Goal: Find specific page/section: Find specific page/section

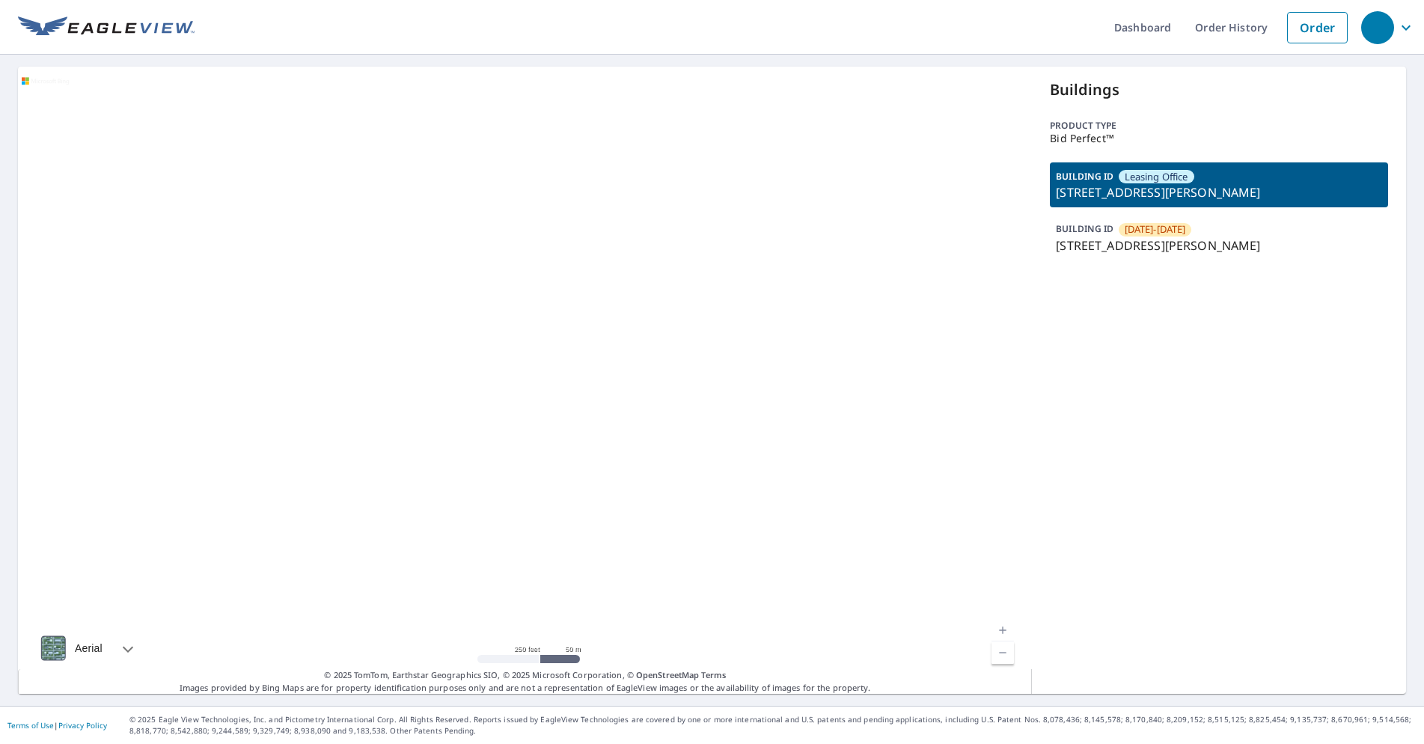
click at [1151, 251] on p "1326 SW Overlook Dr, Topeka, KS, 66615" at bounding box center [1219, 245] width 326 height 18
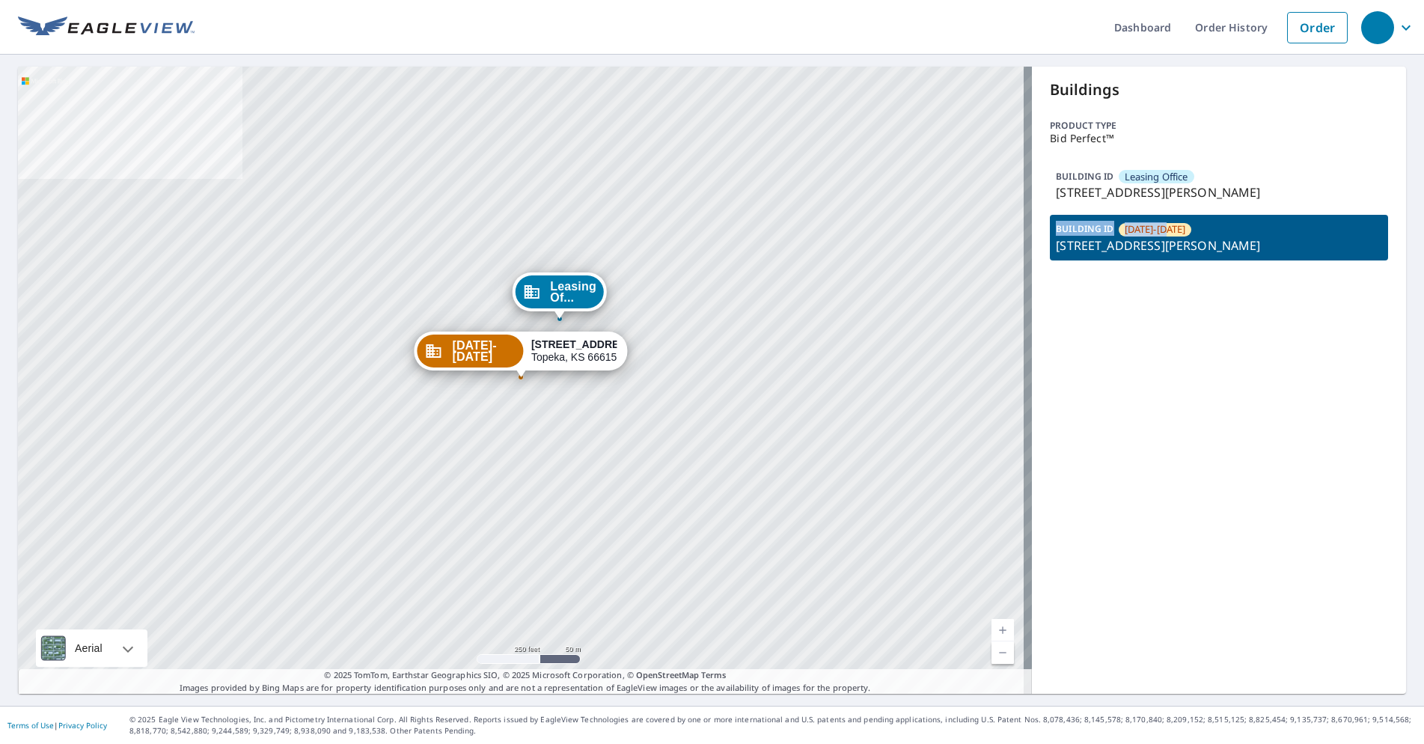
drag, startPoint x: 1174, startPoint y: 232, endPoint x: 1044, endPoint y: 230, distance: 130.2
click at [1050, 230] on div "BUILDING ID 1326-1328 1326 SW Overlook Dr, Topeka, KS, 66615" at bounding box center [1219, 237] width 338 height 45
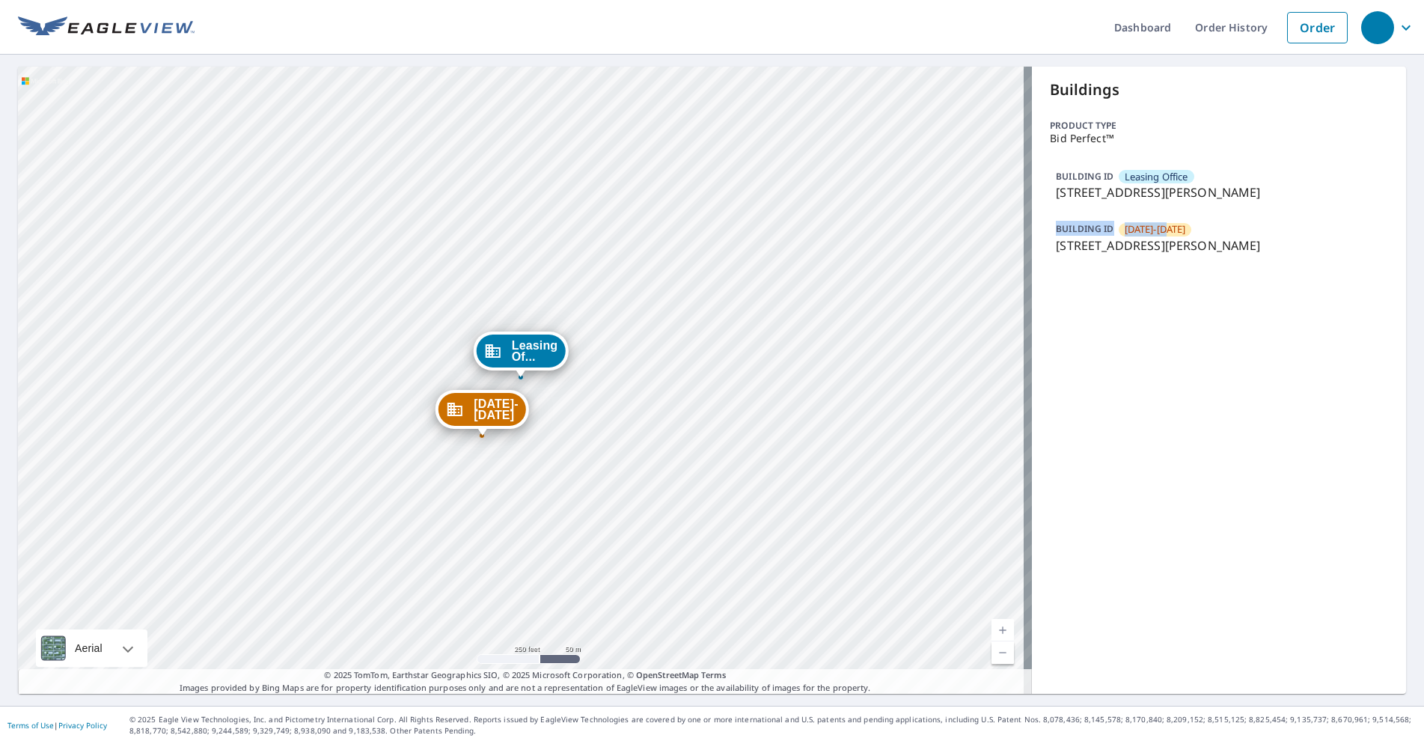
copy div "BUILDING ID 1326-1328"
click at [1127, 225] on span "1326-1328" at bounding box center [1154, 229] width 61 height 14
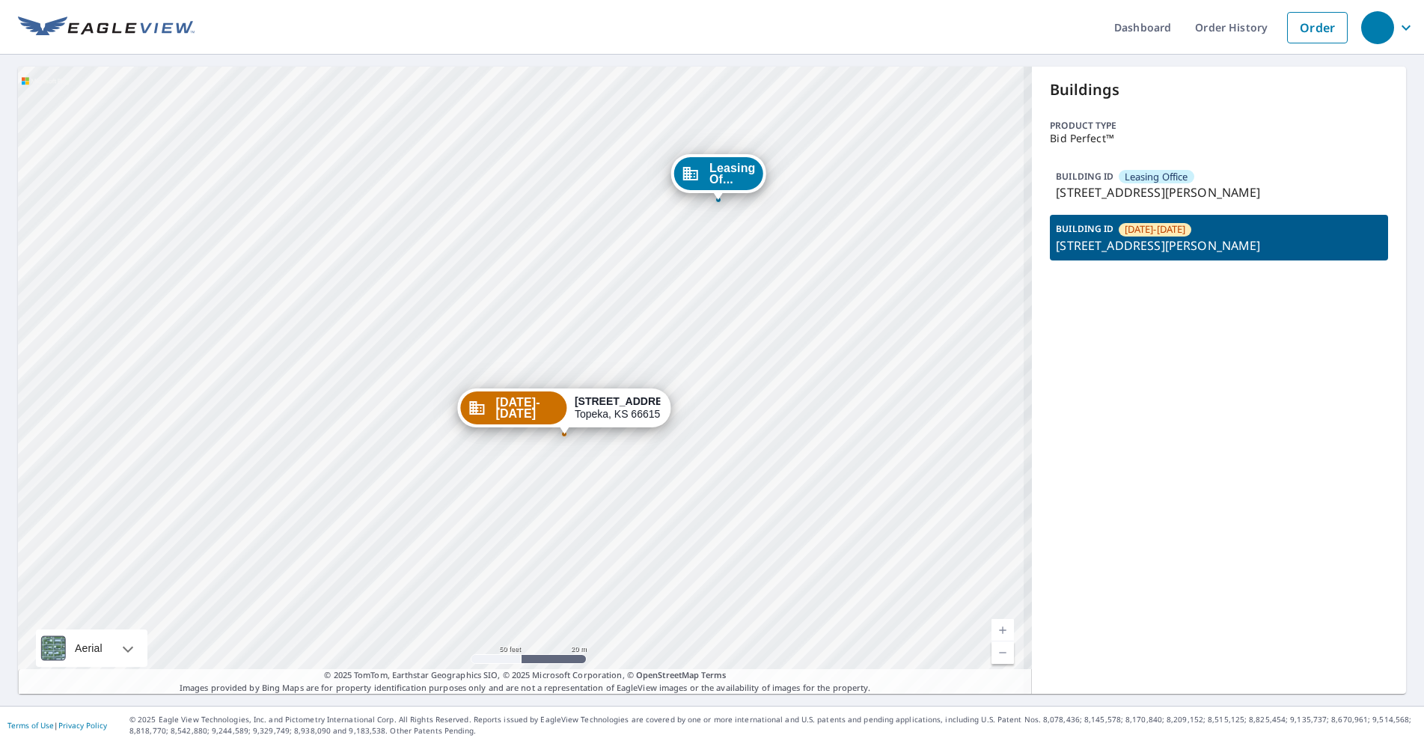
click at [544, 483] on div "Leasing Of... 1310 SW Overlook Dr Topeka, KS 66615 1326-1328 1326 SW Overlook D…" at bounding box center [525, 380] width 1014 height 627
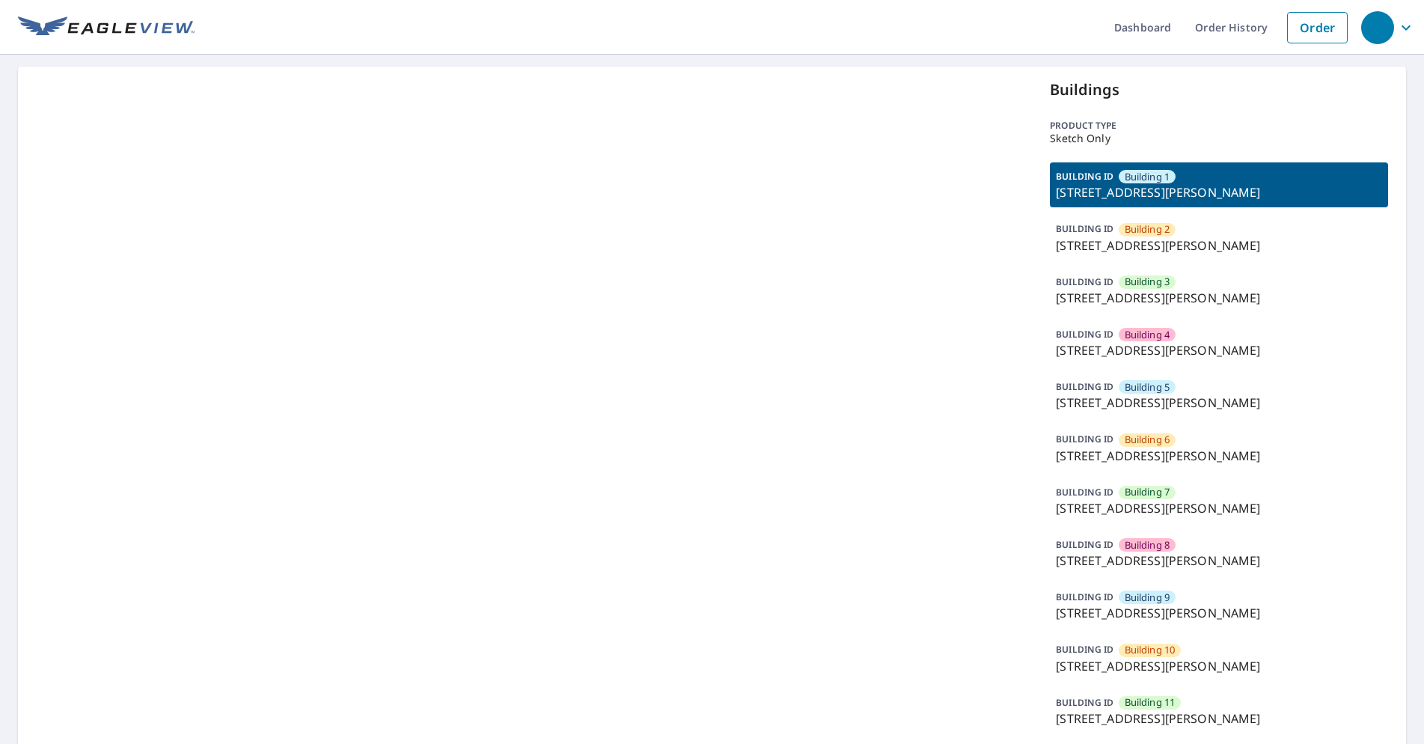
click at [1144, 552] on p "42 North Smith Street, Palatine, IL, 60067" at bounding box center [1219, 560] width 326 height 18
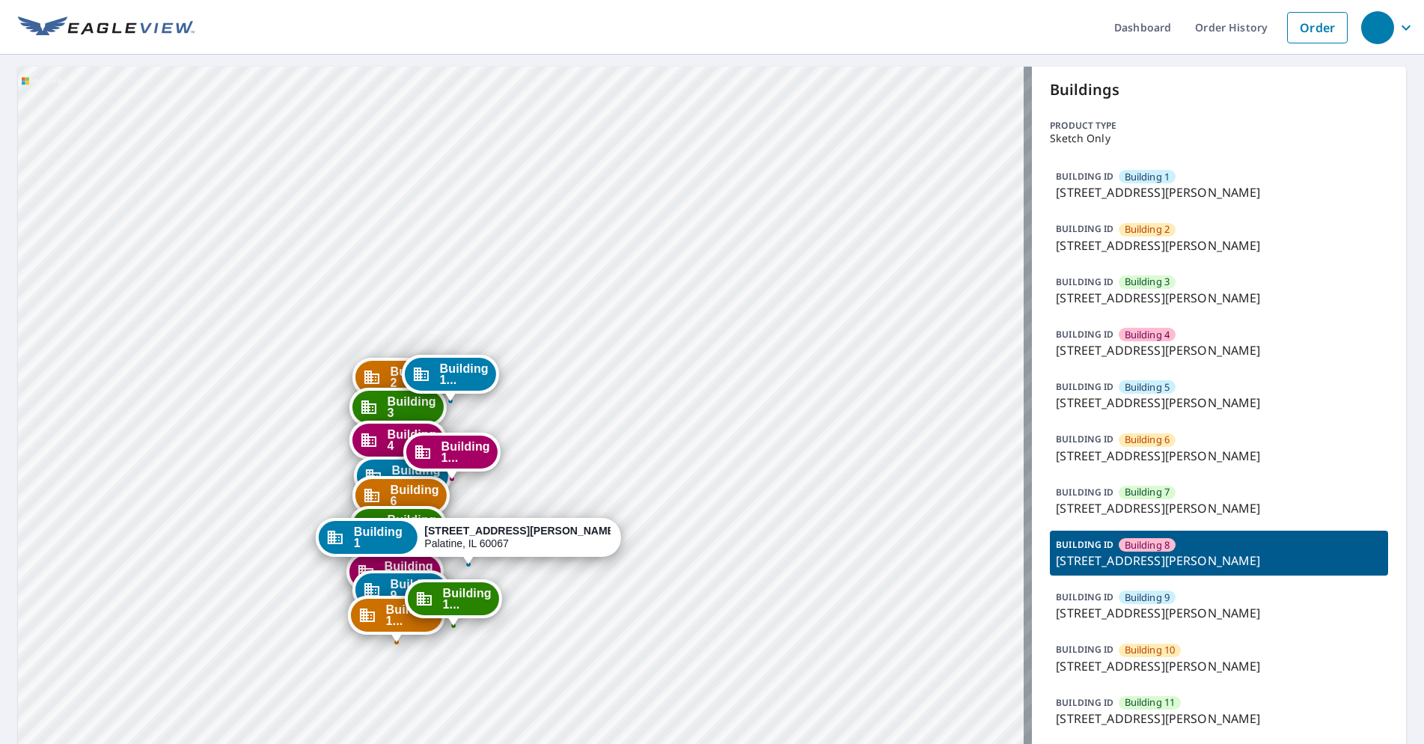
click at [1193, 543] on div "BUILDING ID Building 8 42 North Smith Street, Palatine, IL, 60067" at bounding box center [1219, 552] width 338 height 45
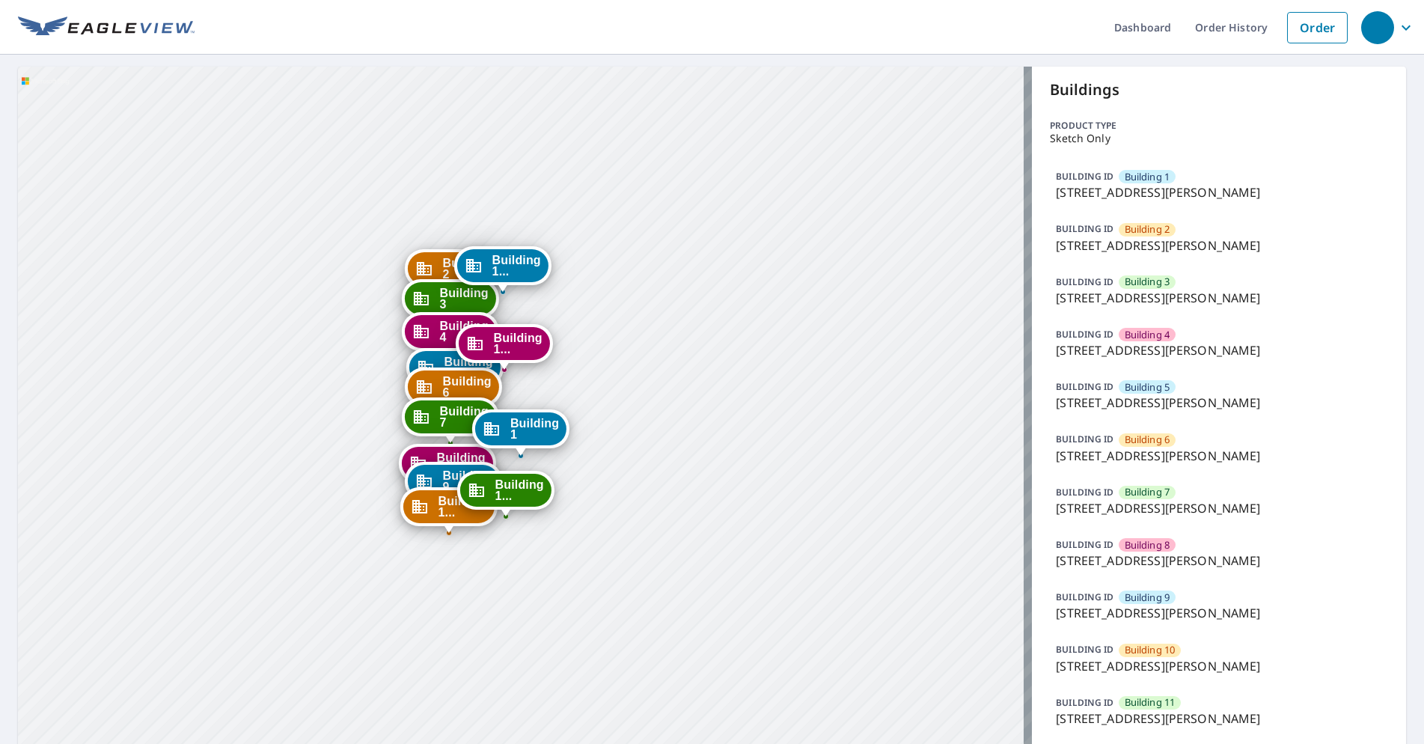
click at [1193, 543] on div "BUILDING ID Building 8 42 North Smith Street, Palatine, IL, 60067" at bounding box center [1219, 552] width 338 height 45
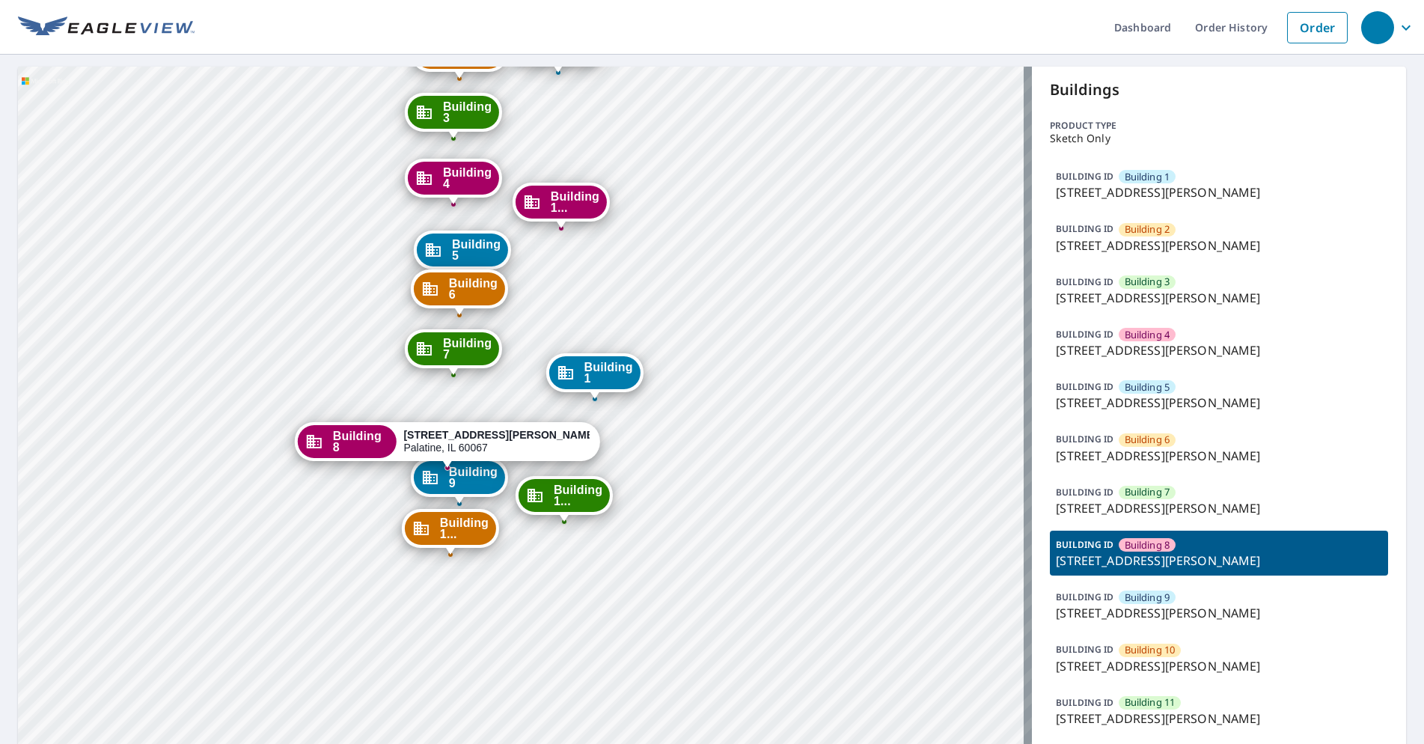
drag, startPoint x: 667, startPoint y: 468, endPoint x: 426, endPoint y: 475, distance: 240.3
click at [426, 475] on icon "Dropped pin, building Building 9, Commercial property, 42 North Smith Street Pa…" at bounding box center [430, 477] width 15 height 13
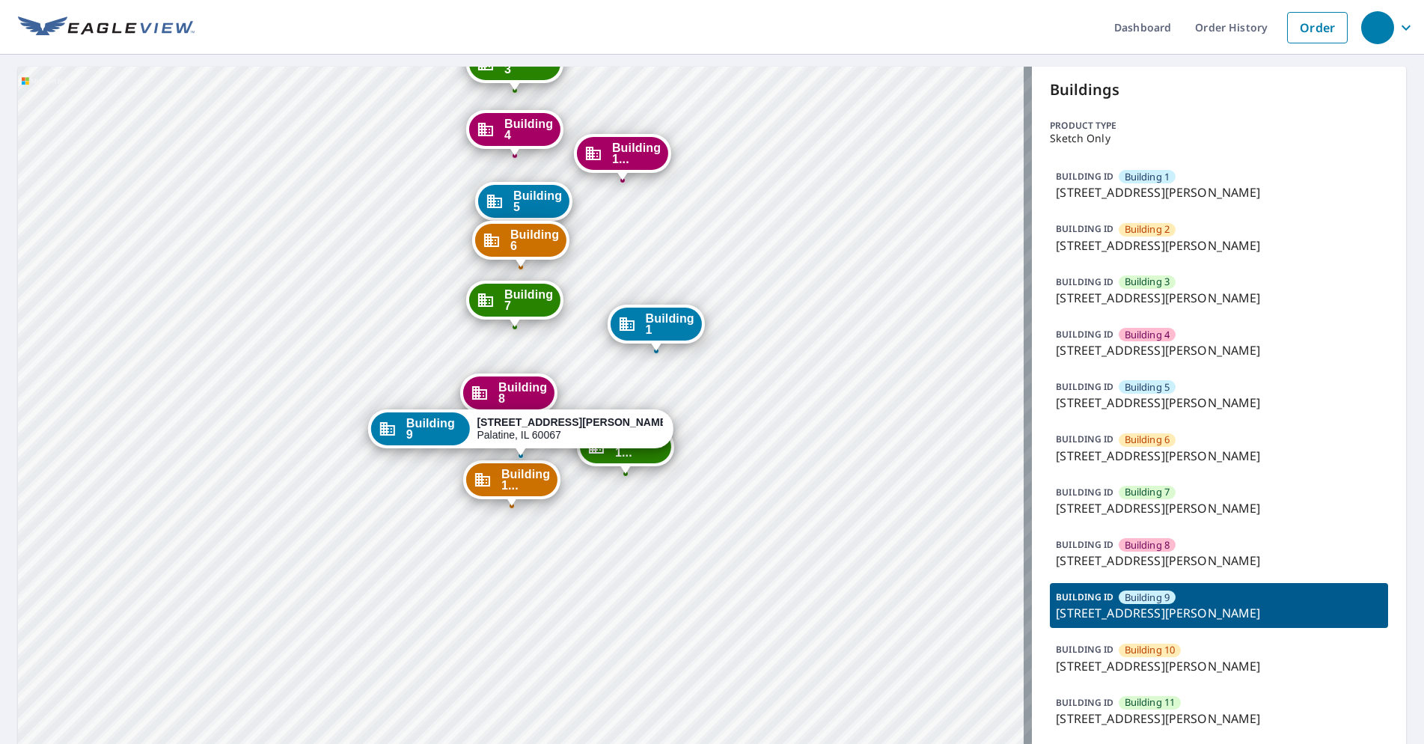
click at [507, 392] on span "Building 8" at bounding box center [522, 393] width 49 height 22
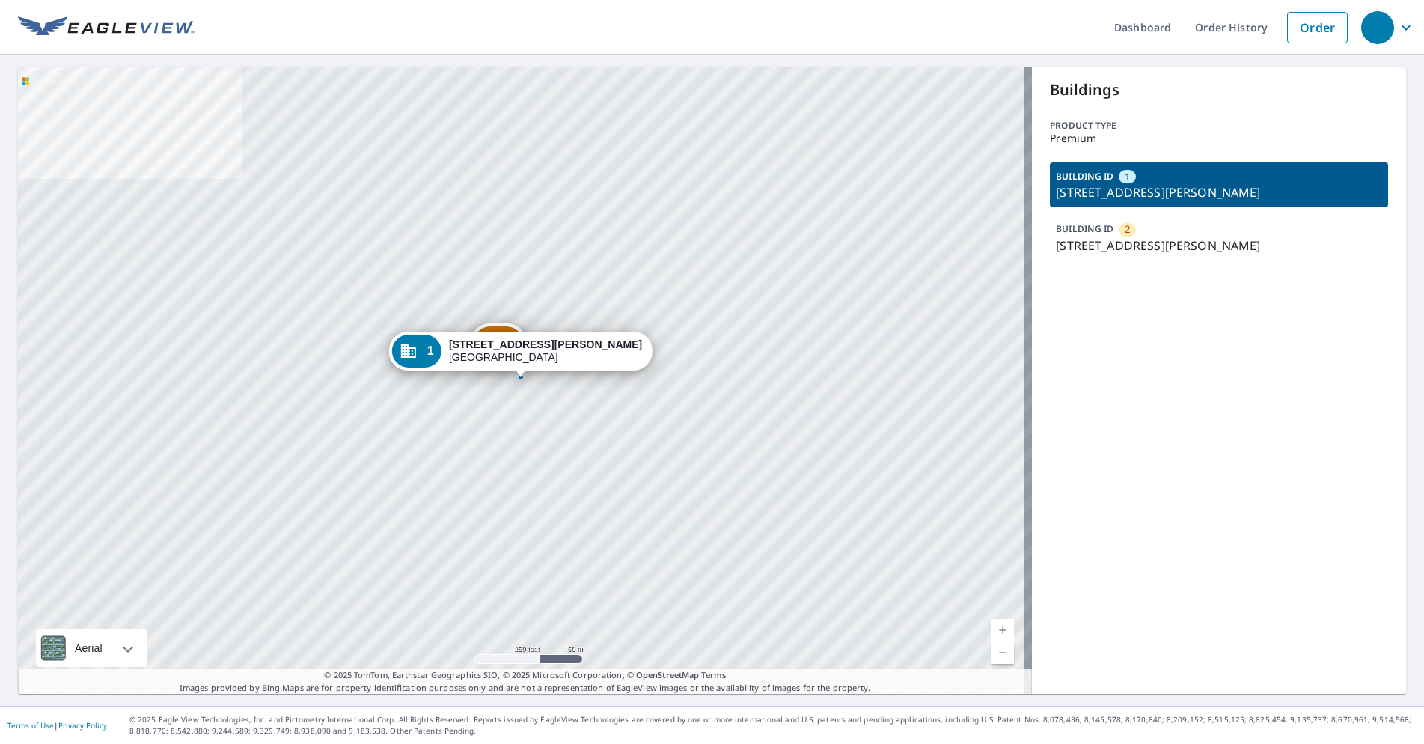
click at [1192, 236] on p "70 Queen Anne Rd, Chatham, MA, 02633" at bounding box center [1219, 245] width 326 height 18
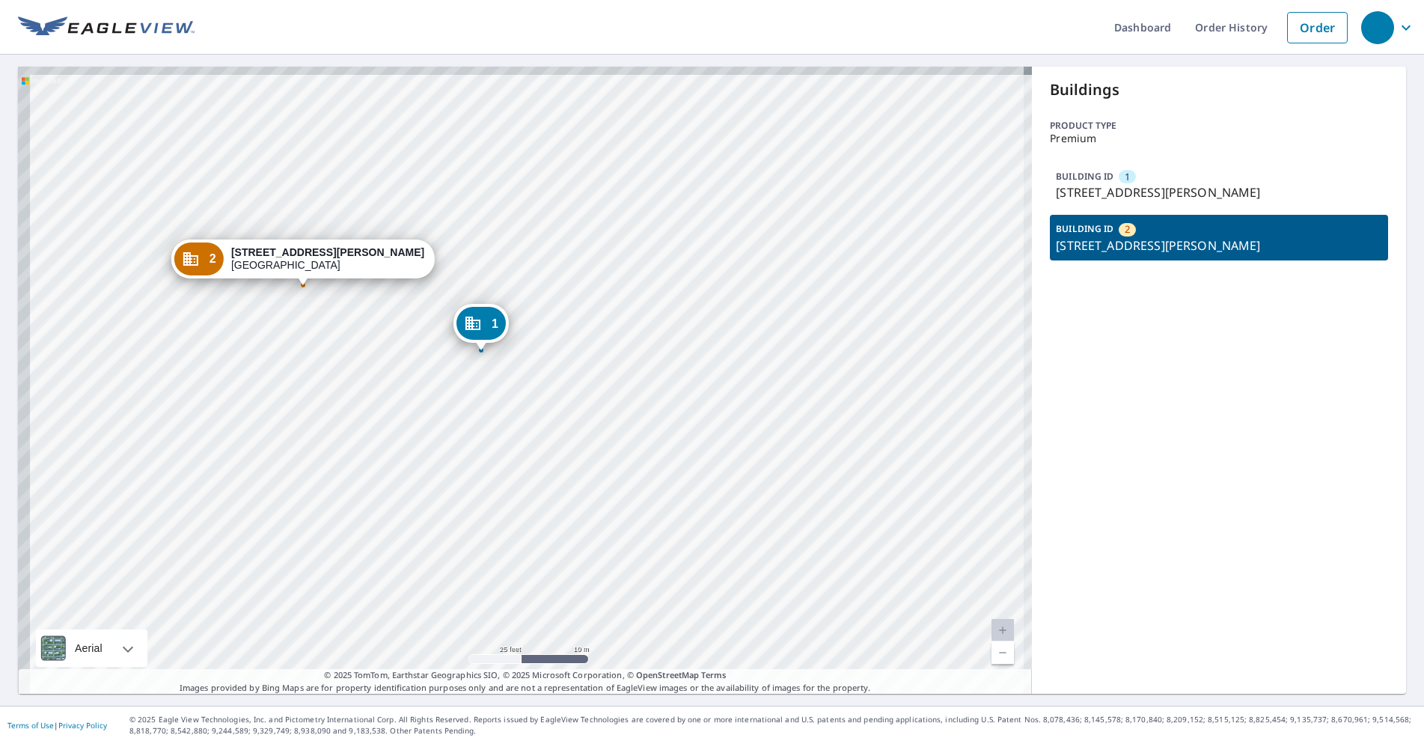
drag, startPoint x: 477, startPoint y: 383, endPoint x: 652, endPoint y: 422, distance: 179.3
click at [652, 422] on div "1 70 Queen Anne Rd Chatham, MA 02633 2 70 Queen Anne Rd Chatham, MA 02633" at bounding box center [525, 380] width 1014 height 627
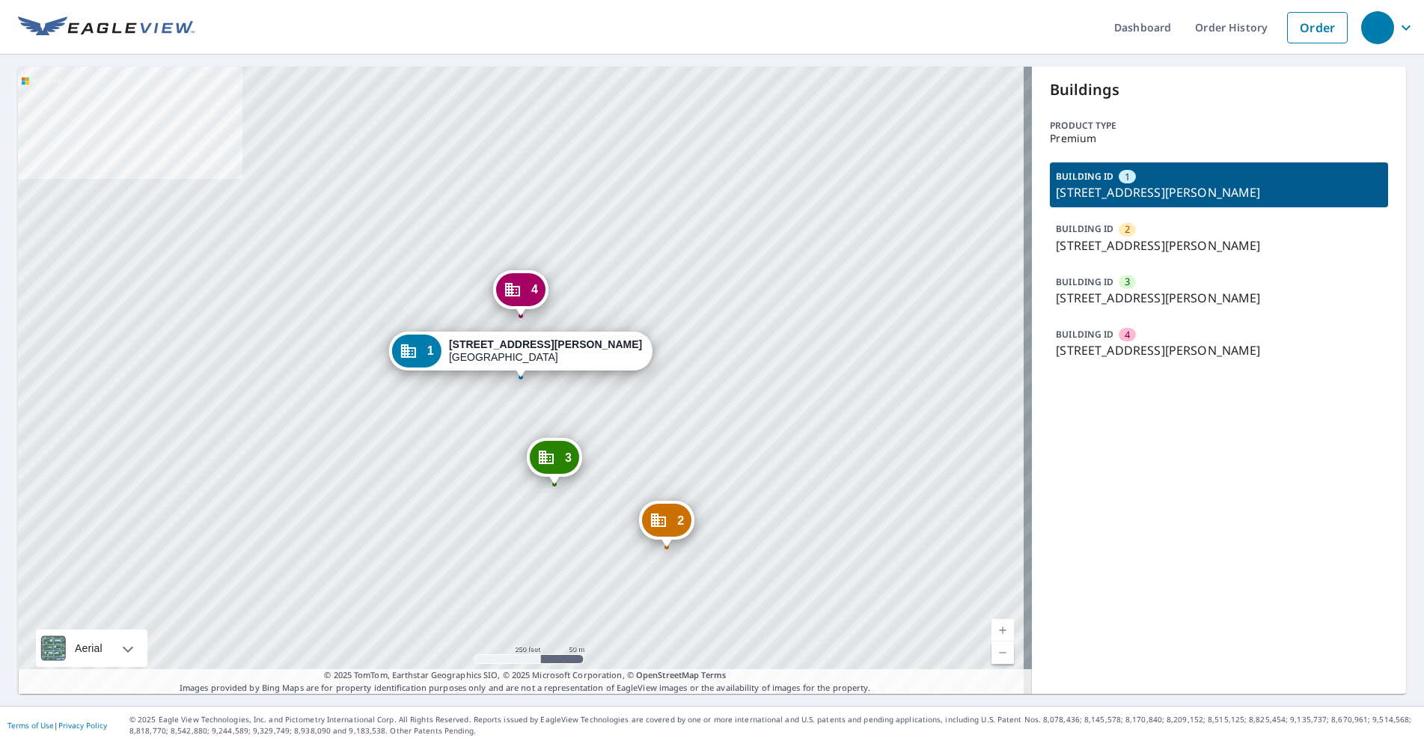
click at [1185, 249] on p "1 Kessel Ct, Madison, WI, 53711" at bounding box center [1219, 245] width 326 height 18
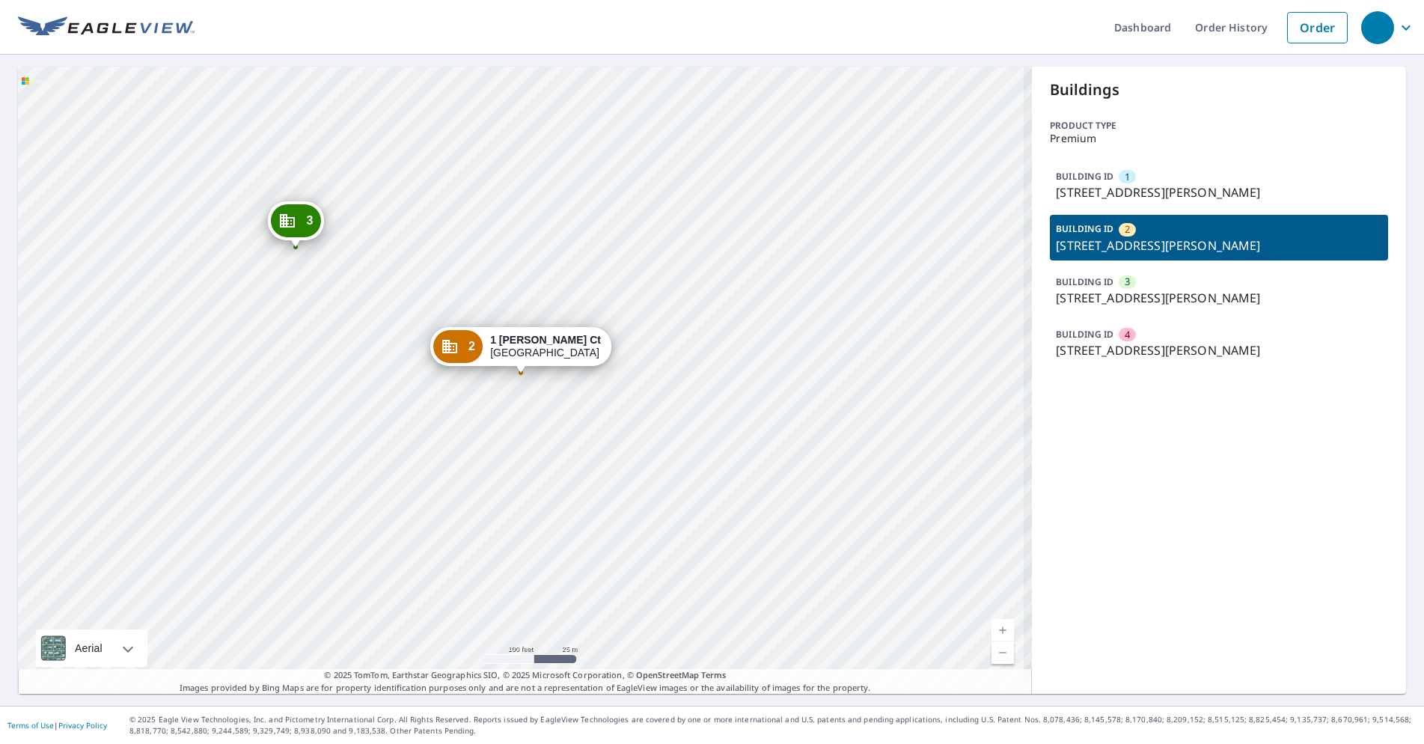
click at [570, 418] on div "1 84 Kessel Ct Madison, WI 53711 3 30 Kessel Ct Madison, WI 53711 4 73 Kessel C…" at bounding box center [525, 380] width 1014 height 627
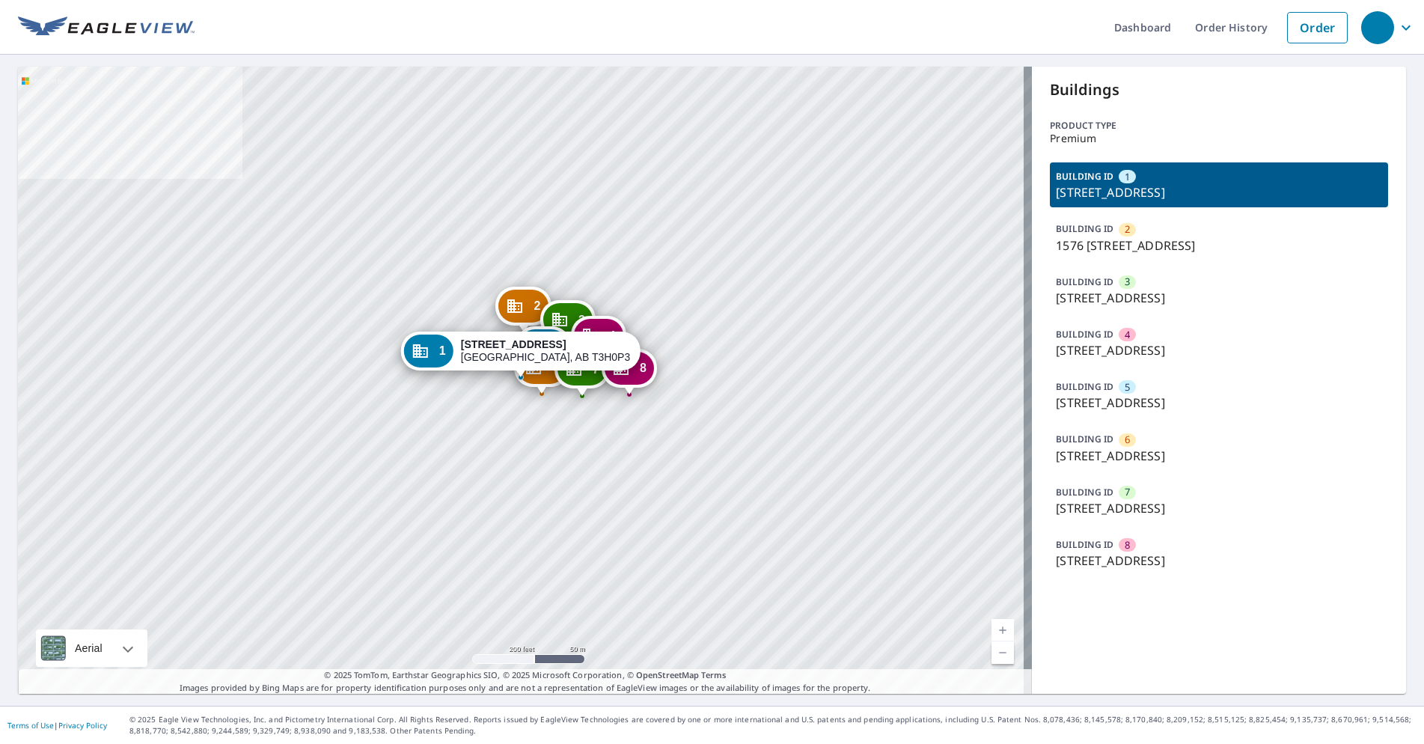
click at [1146, 498] on div "BUILDING ID [STREET_ADDRESS]" at bounding box center [1219, 500] width 338 height 45
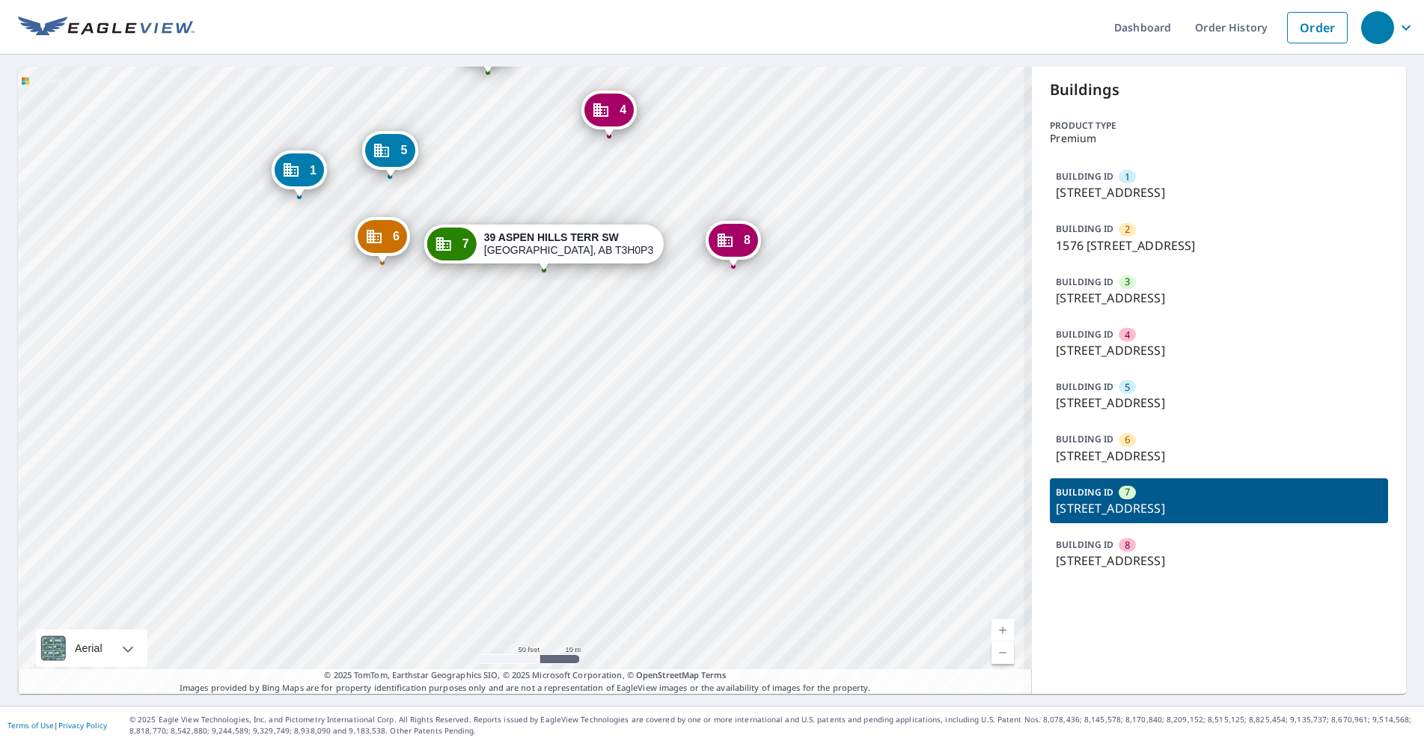
click at [537, 284] on div "1 1594 93 ST SW CALGARY, AB T3H0P3 2 1576 93 ST SW CALGARY, AB T3H0P3 3 89 ASPE…" at bounding box center [525, 380] width 1014 height 627
click at [372, 41] on ul "Dashboard Order History Order" at bounding box center [775, 27] width 1160 height 55
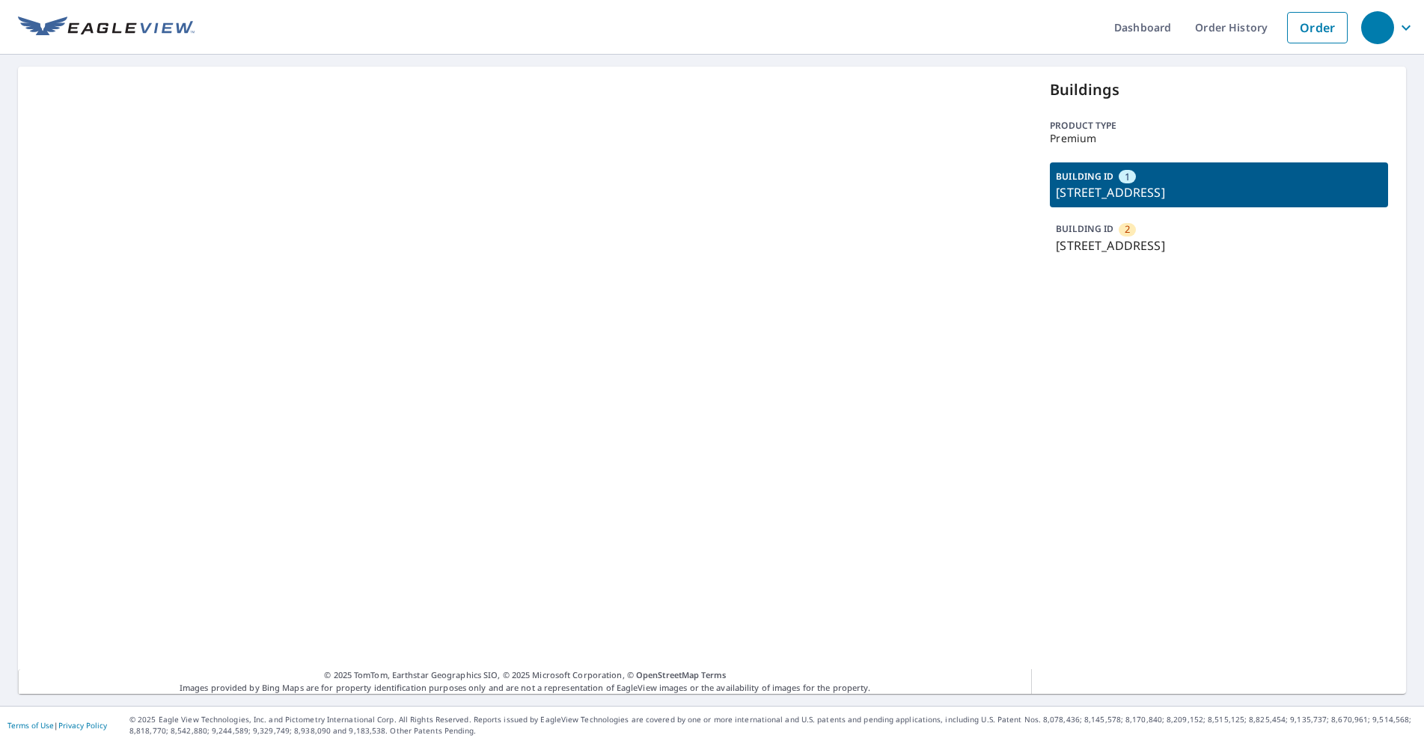
click at [1145, 248] on div "BUILDING ID 2 [STREET_ADDRESS]" at bounding box center [1219, 237] width 338 height 45
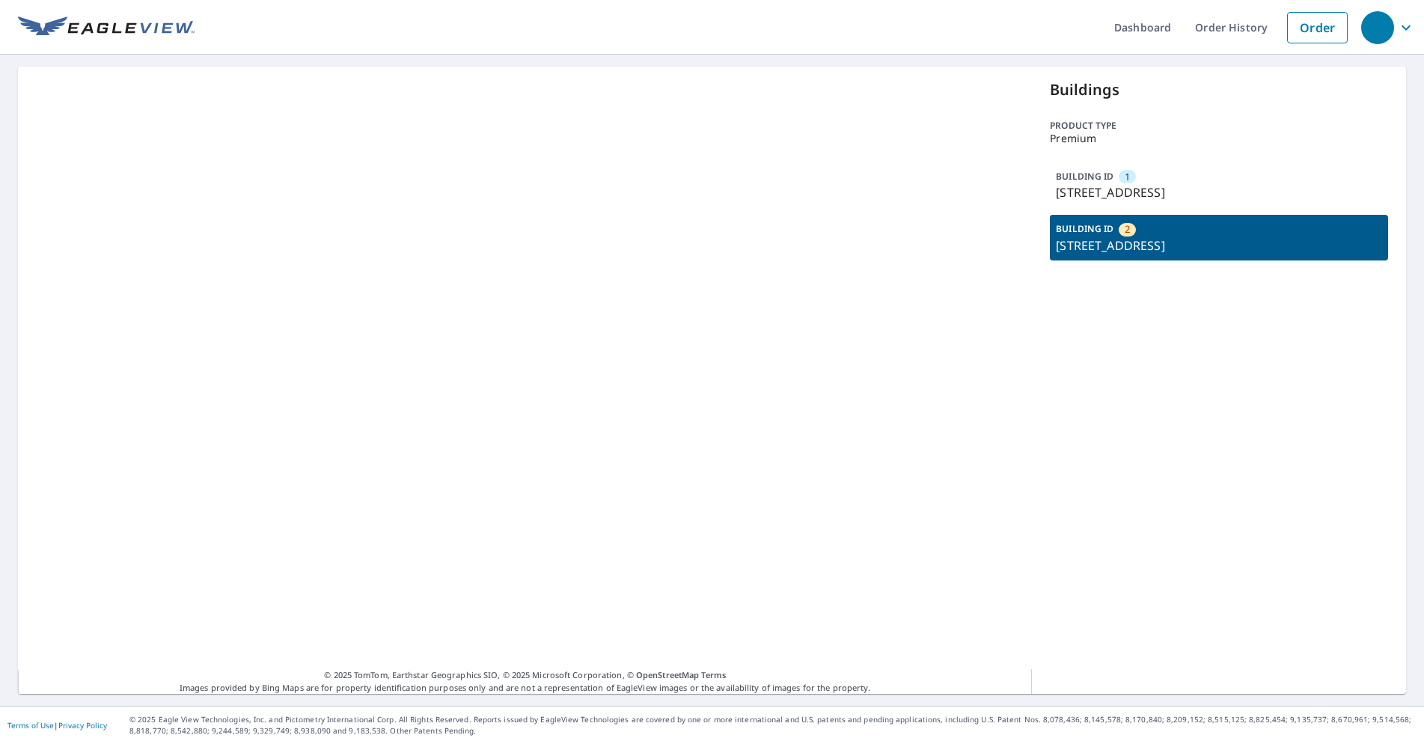
click at [1098, 182] on p "BUILDING ID" at bounding box center [1085, 176] width 58 height 13
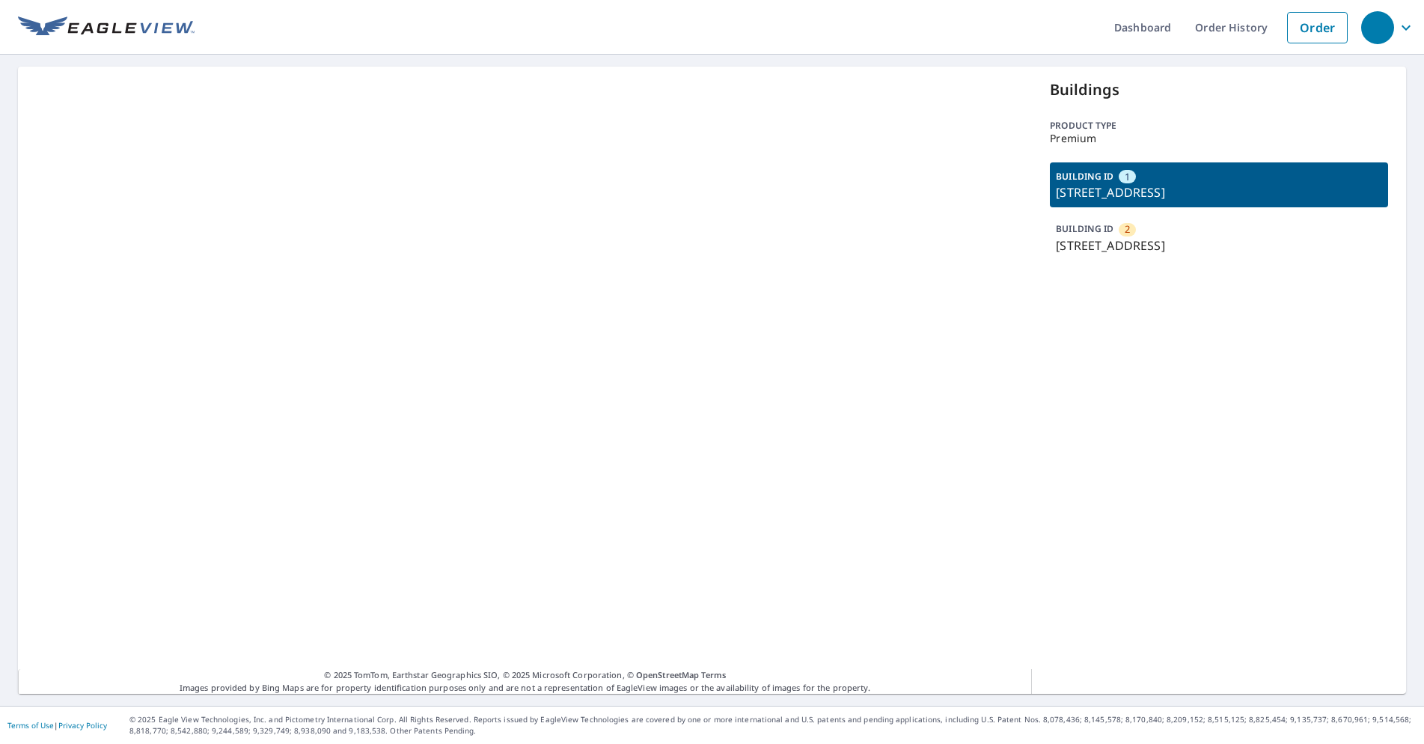
click at [1102, 235] on p "BUILDING ID" at bounding box center [1085, 228] width 58 height 13
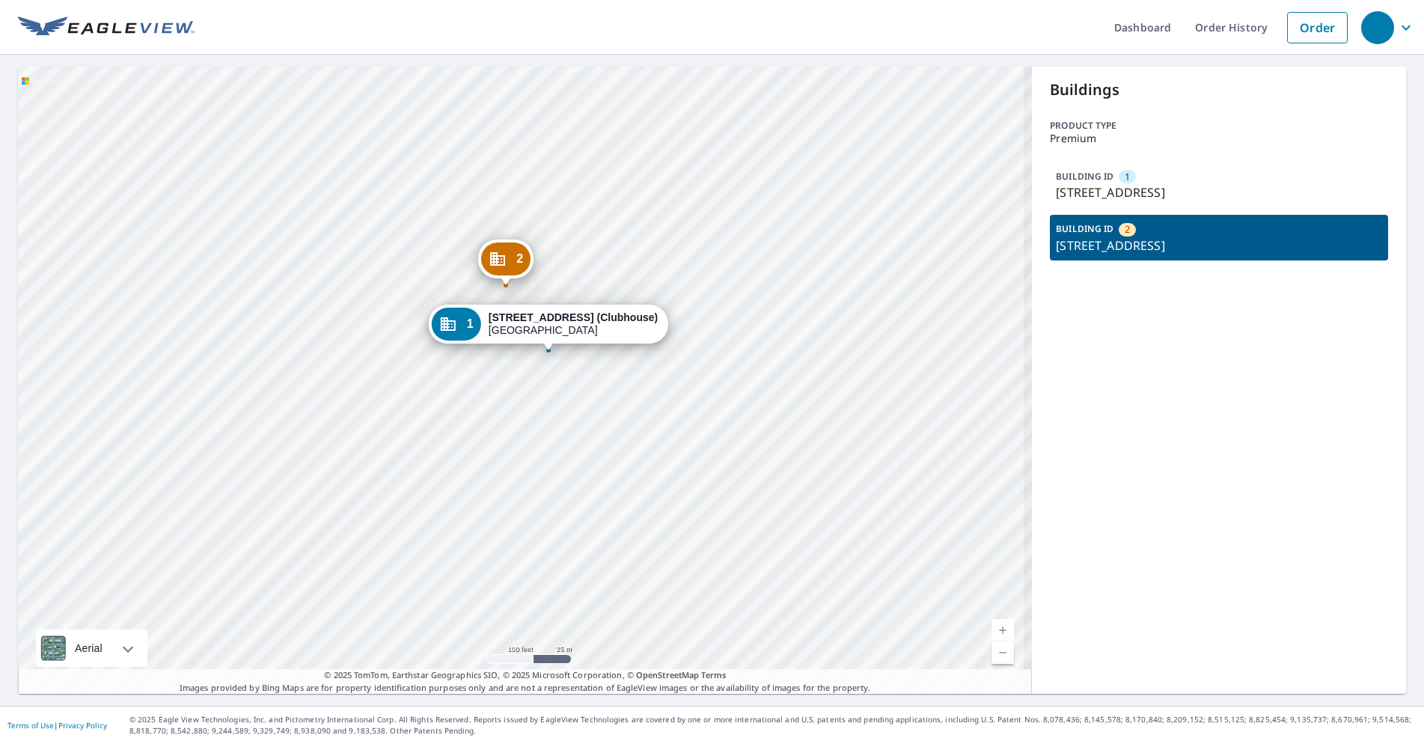
click at [1193, 254] on p "17172 Abalone Ln, Huntington Beach, CA, 92649" at bounding box center [1219, 245] width 326 height 18
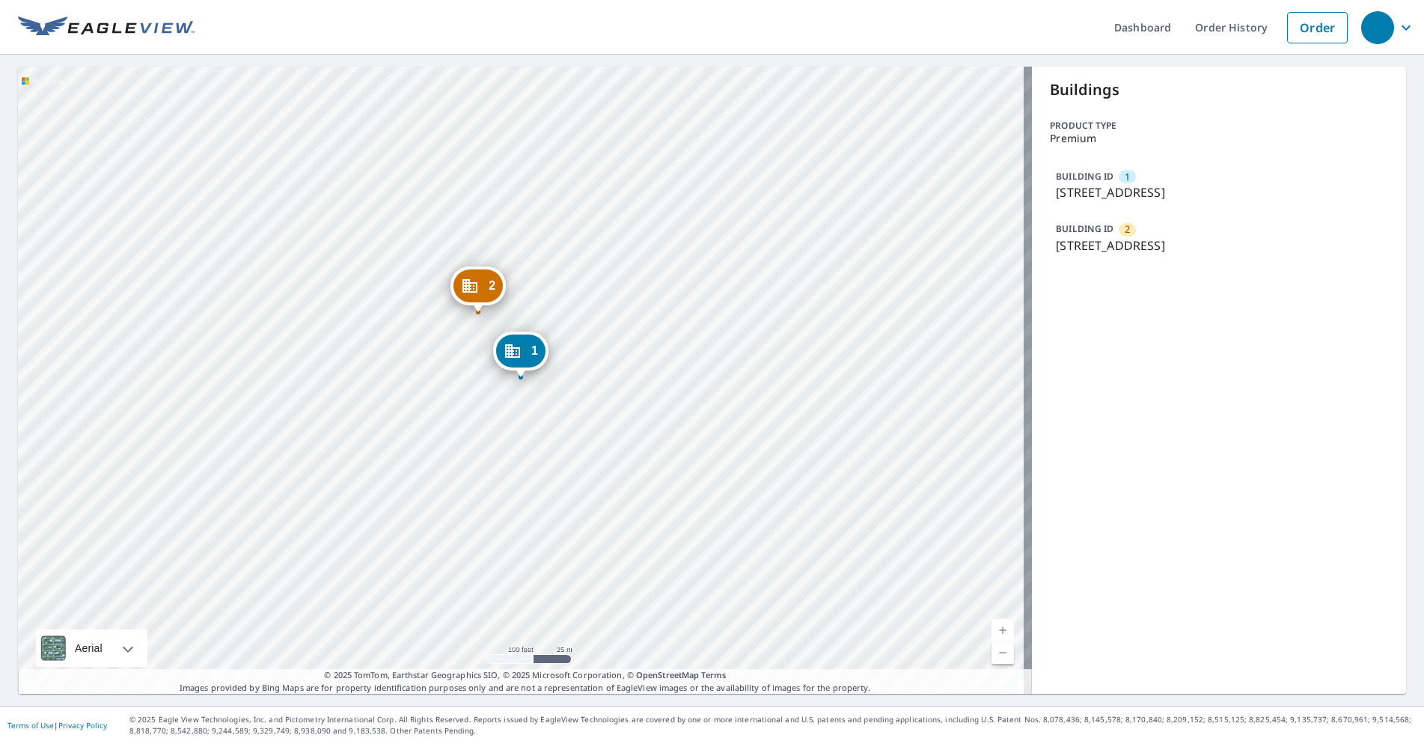
click at [1193, 254] on p "17172 Abalone Ln, Huntington Beach, CA, 92649" at bounding box center [1219, 245] width 326 height 18
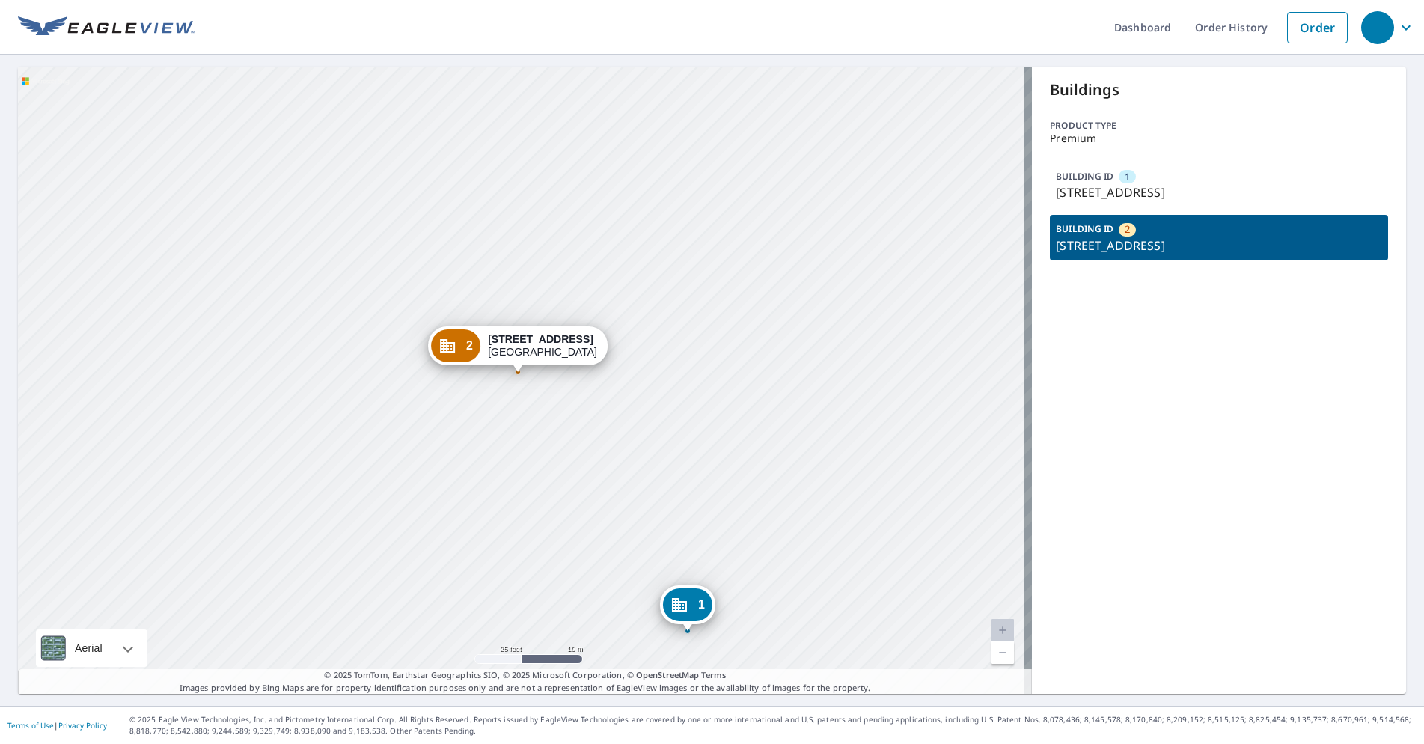
drag, startPoint x: 548, startPoint y: 439, endPoint x: 631, endPoint y: 403, distance: 90.8
click at [631, 403] on div "1 17192 Abalone Ln (Clubhouse) Huntington Beach, CA 92649 2 17172 Abalone Ln Hu…" at bounding box center [525, 380] width 1014 height 627
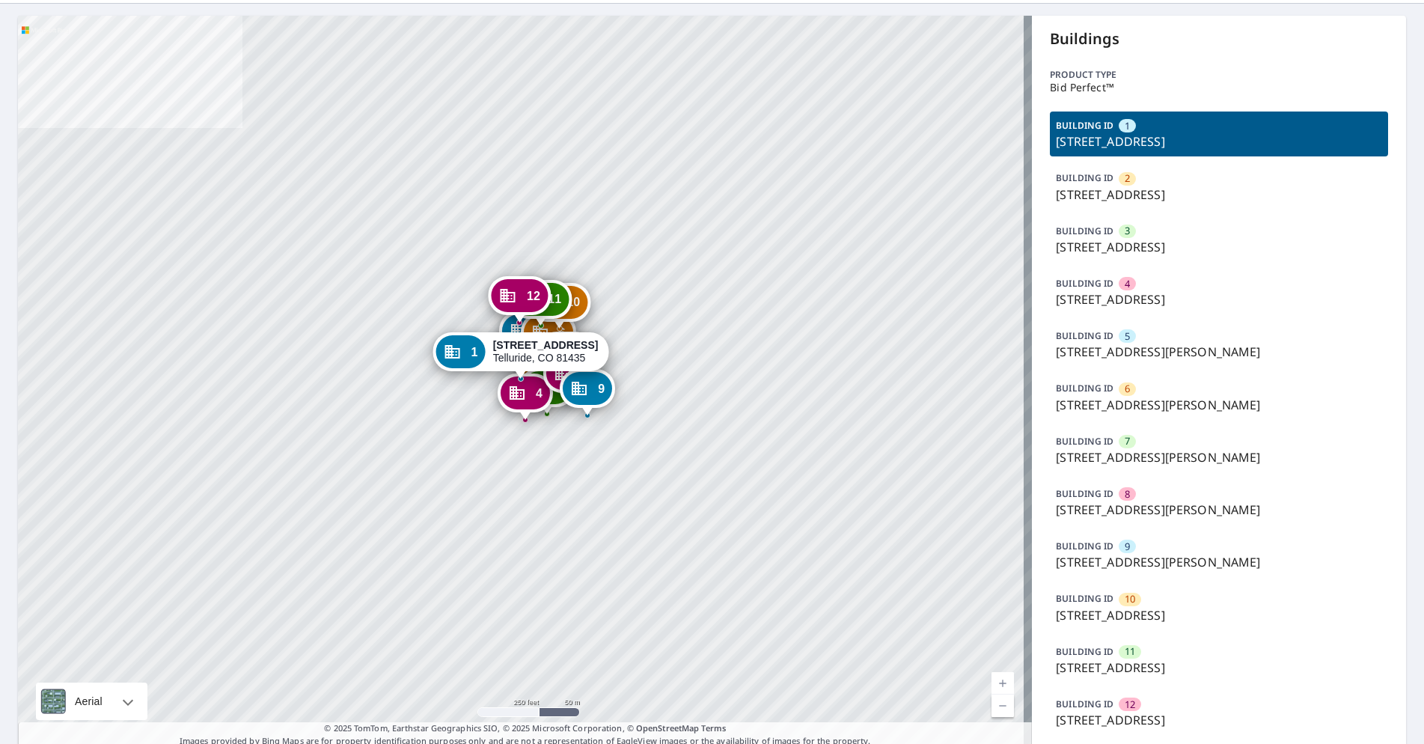
scroll to position [104, 0]
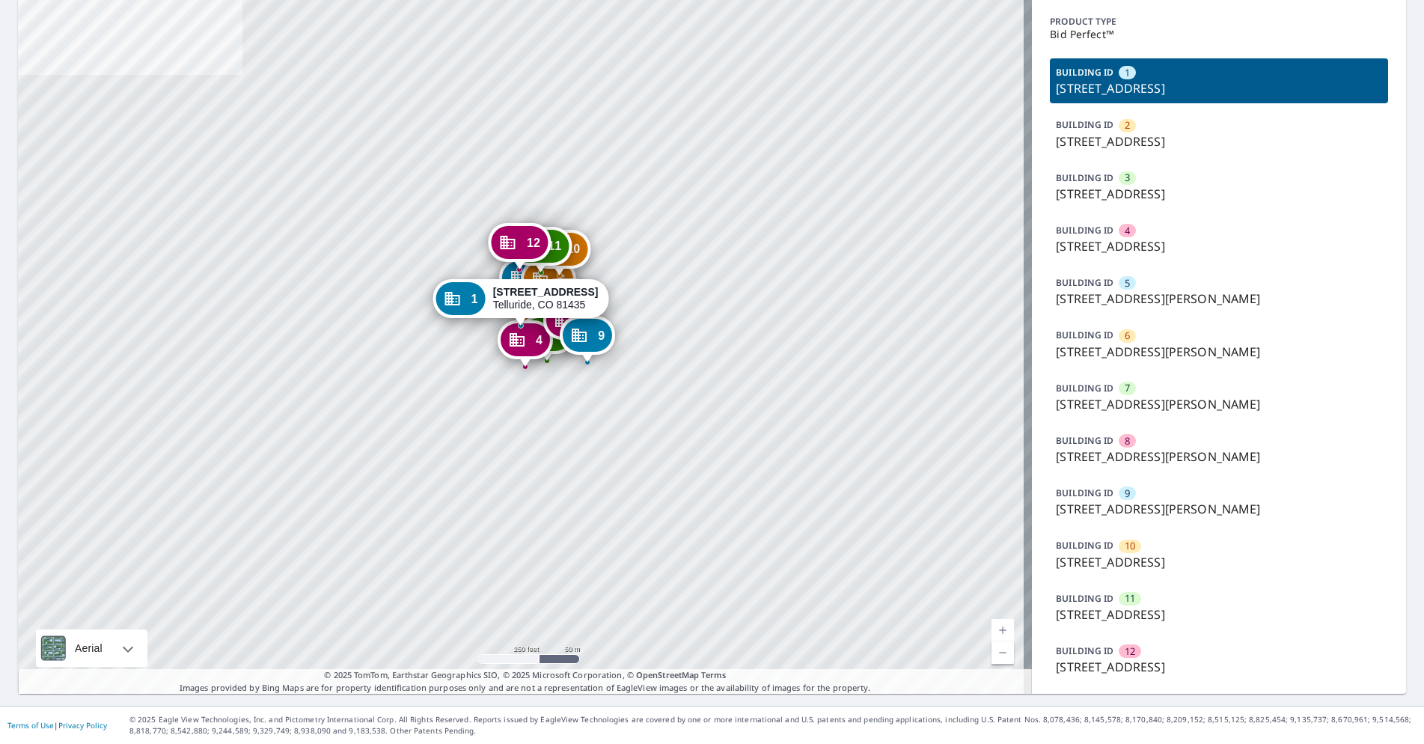
click at [1122, 434] on div "8" at bounding box center [1127, 440] width 17 height 13
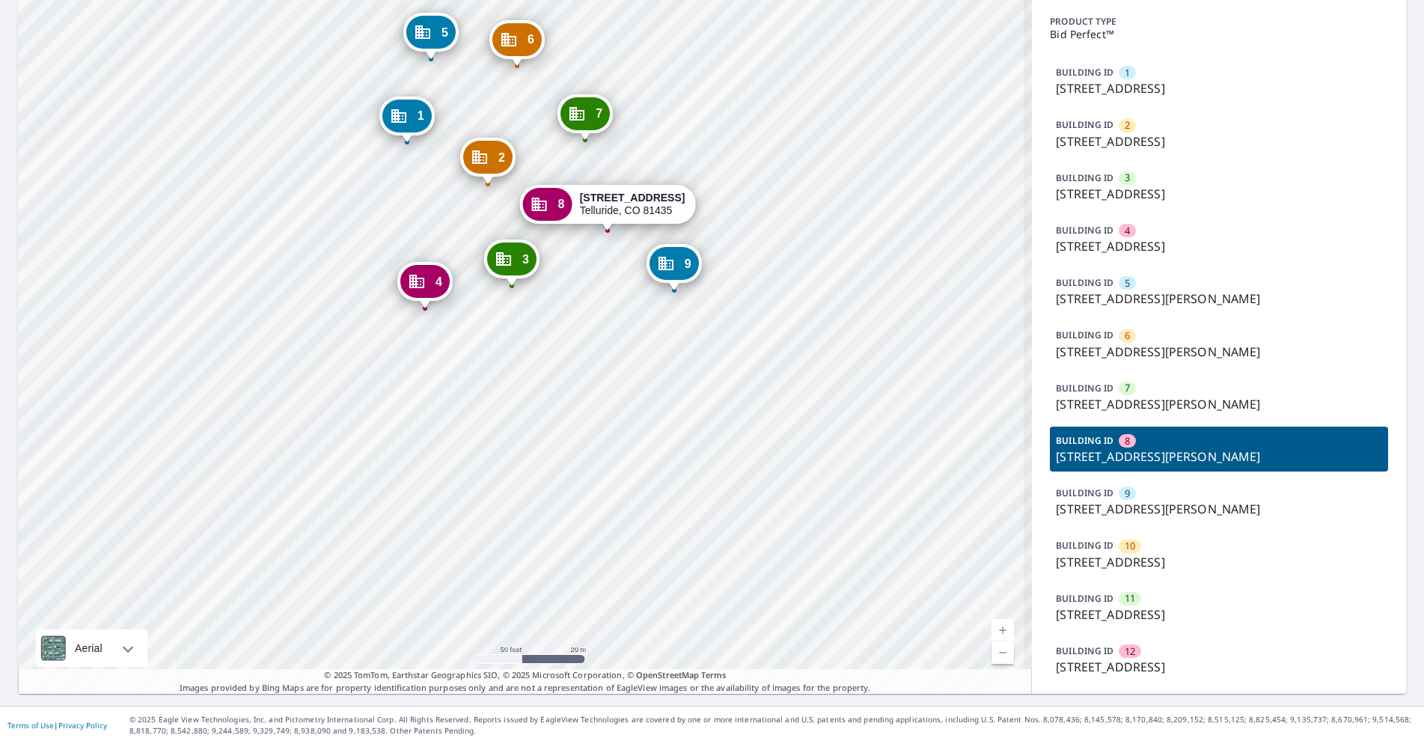
drag, startPoint x: 646, startPoint y: 305, endPoint x: 647, endPoint y: 429, distance: 123.5
click at [647, 429] on div "1 112 Tristant Dr Telluride, CO 81435 2 106 Tristant Dr Telluride, CO 81435 3 1…" at bounding box center [525, 328] width 1014 height 731
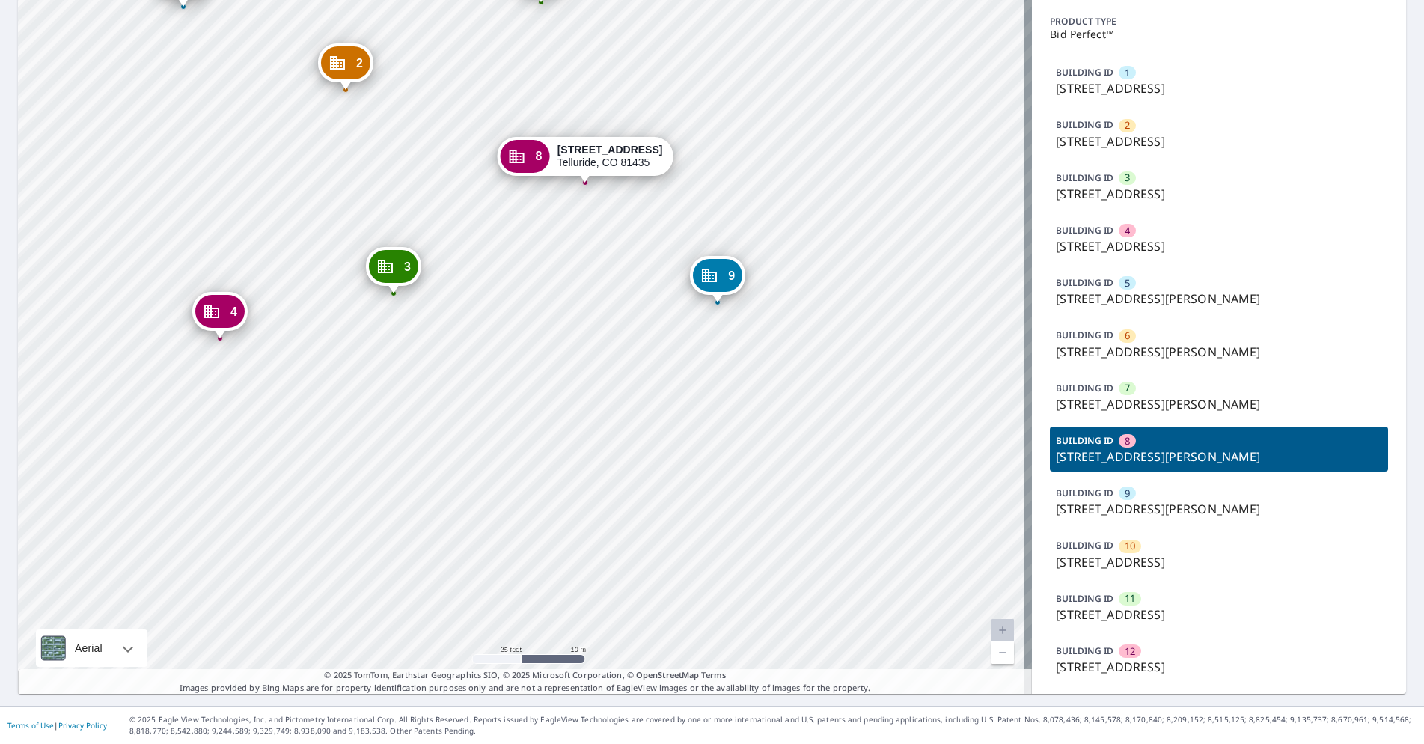
drag, startPoint x: 630, startPoint y: 316, endPoint x: 621, endPoint y: 340, distance: 25.6
click at [621, 340] on div "1 112 Tristant Dr Telluride, CO 81435 2 106 Tristant Dr Telluride, CO 81435 3 1…" at bounding box center [525, 328] width 1014 height 731
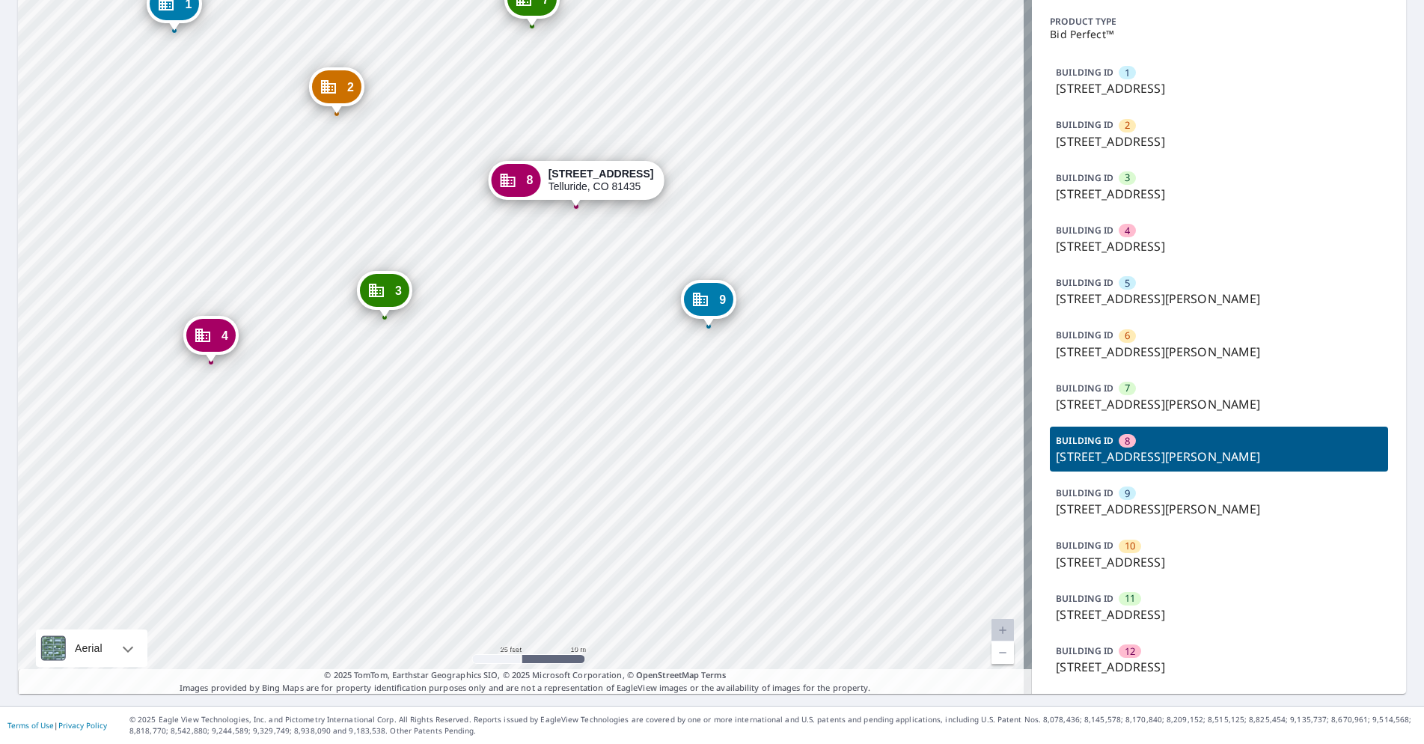
click at [465, 420] on div "1 112 Tristant Dr Telluride, CO 81435 2 106 Tristant Dr Telluride, CO 81435 3 1…" at bounding box center [525, 328] width 1014 height 731
click at [1141, 183] on div "BUILDING ID 3 102 Tristant Dr, Telluride, CO, 81435" at bounding box center [1219, 186] width 338 height 45
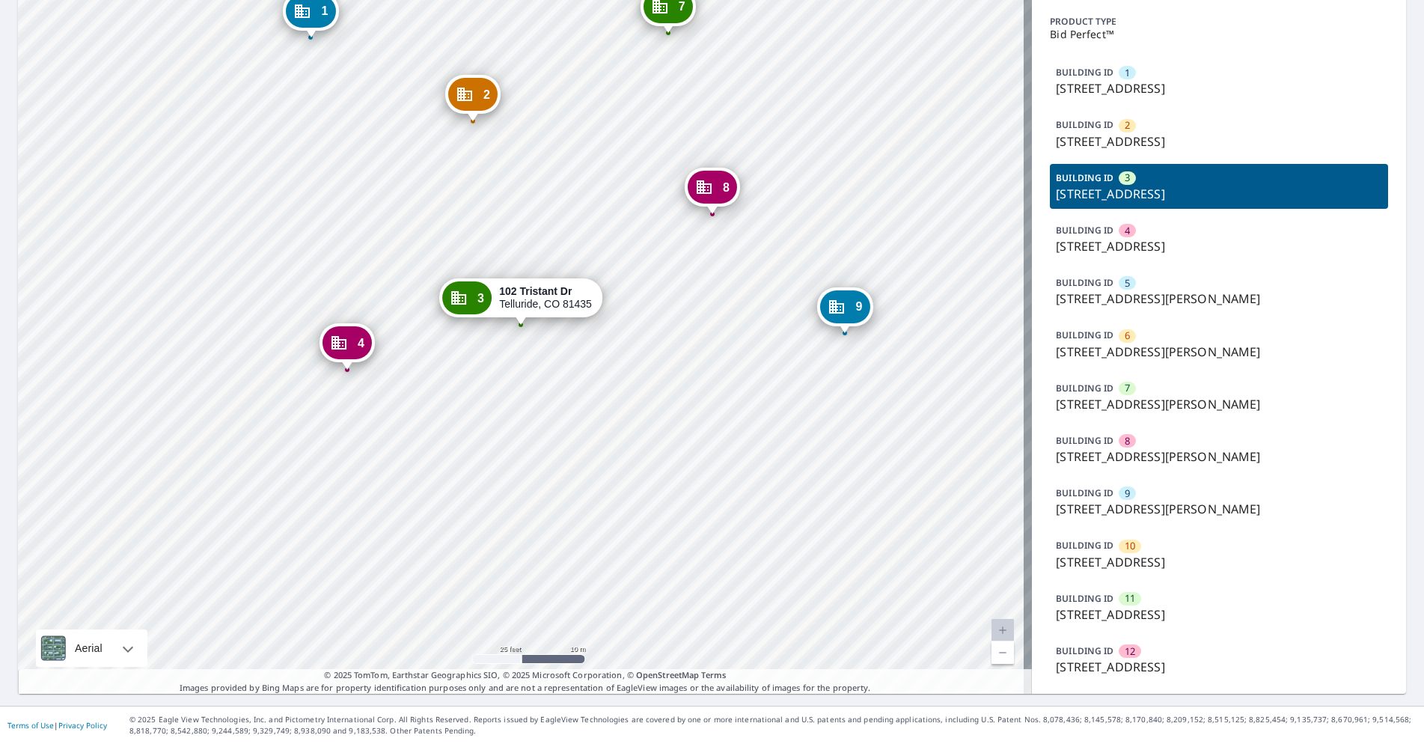
click at [527, 265] on div "1 112 Tristant Dr Telluride, CO 81435 2 106 Tristant Dr Telluride, CO 81435 4 1…" at bounding box center [525, 328] width 1014 height 731
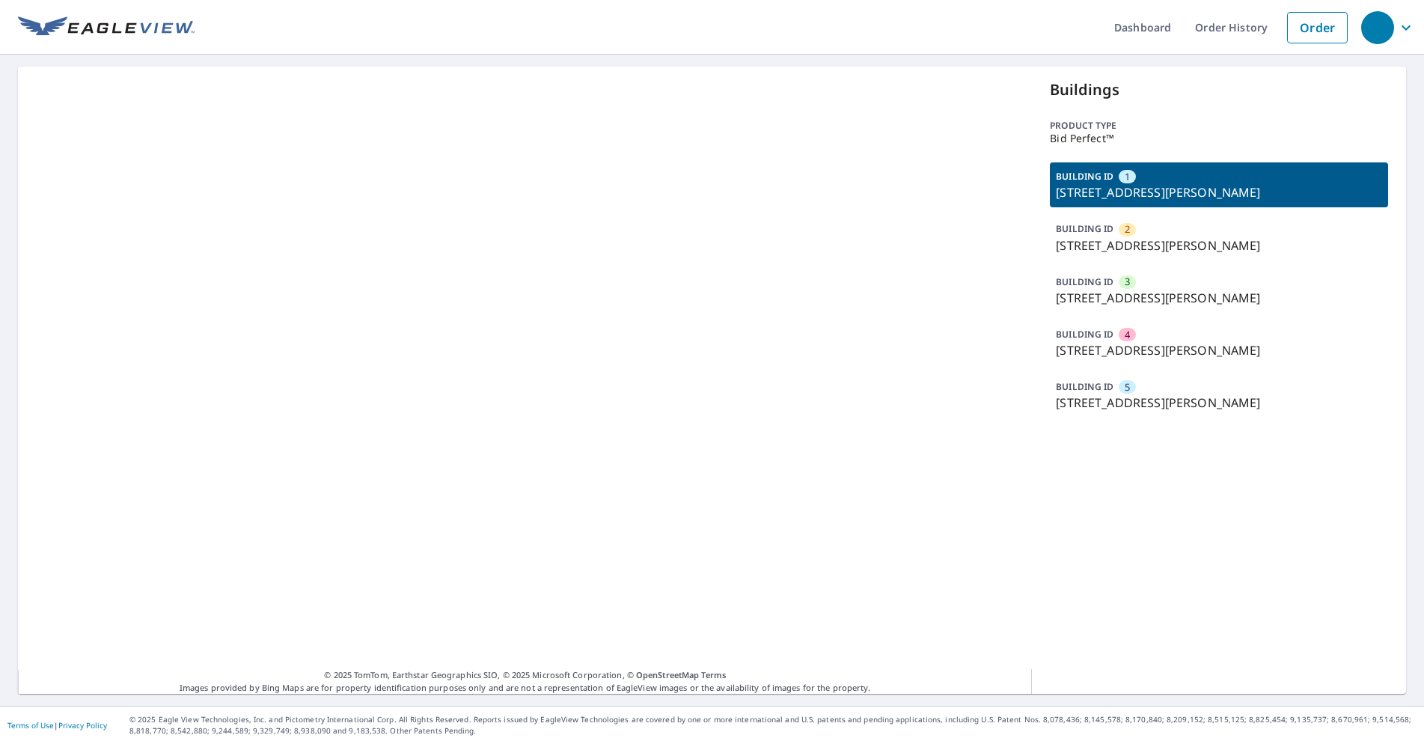
click at [1143, 393] on div "BUILDING ID 5 [STREET_ADDRESS][PERSON_NAME]" at bounding box center [1219, 395] width 338 height 45
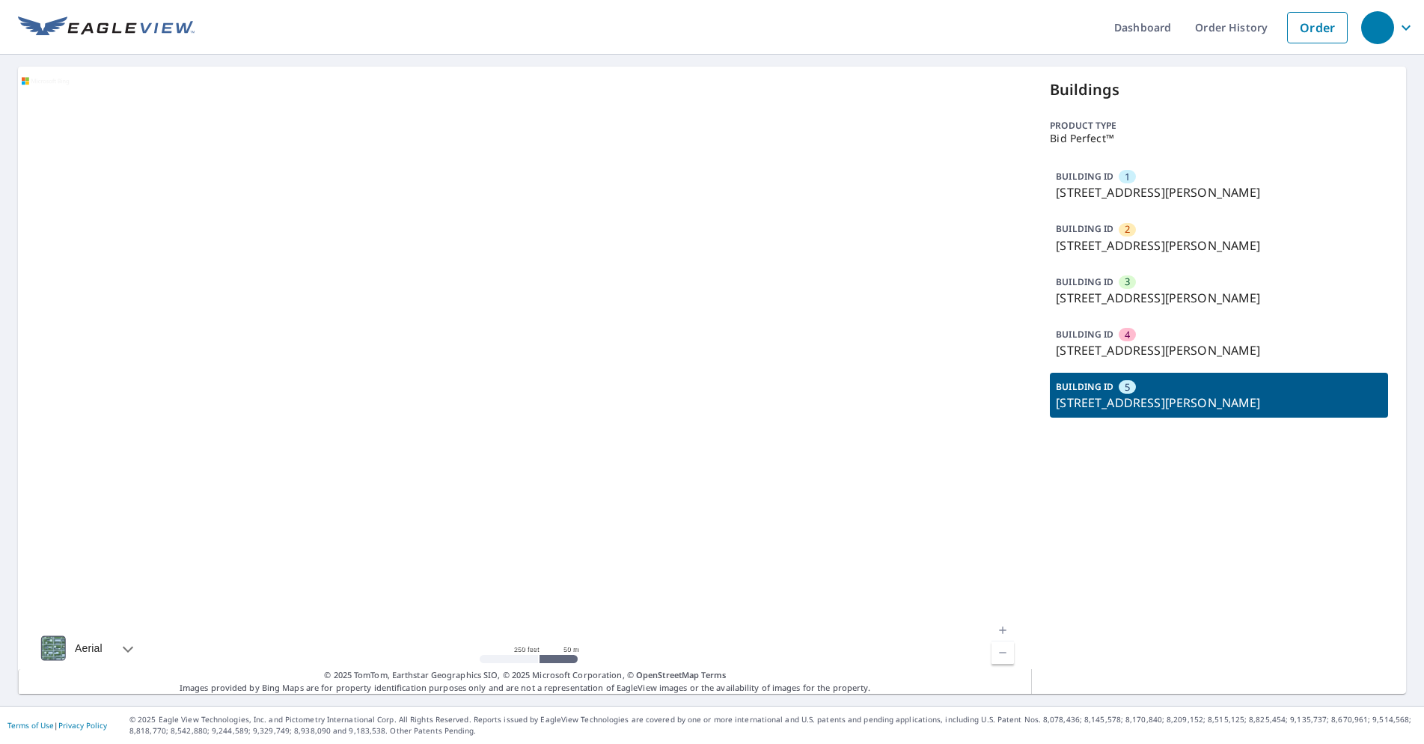
click at [1127, 346] on div "BUILDING ID 4 [STREET_ADDRESS][PERSON_NAME]" at bounding box center [1219, 342] width 338 height 45
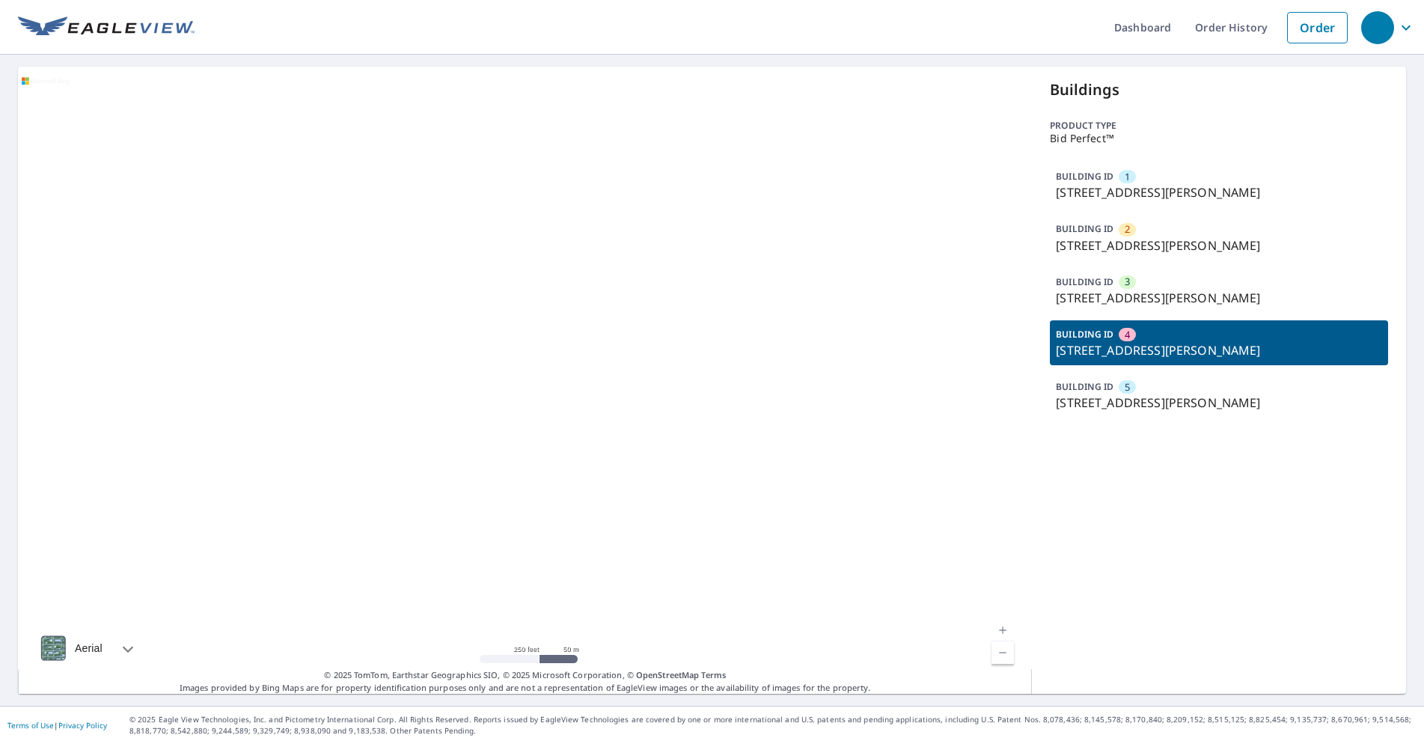
click at [1129, 393] on div "BUILDING ID 5 [STREET_ADDRESS][PERSON_NAME]" at bounding box center [1219, 395] width 338 height 45
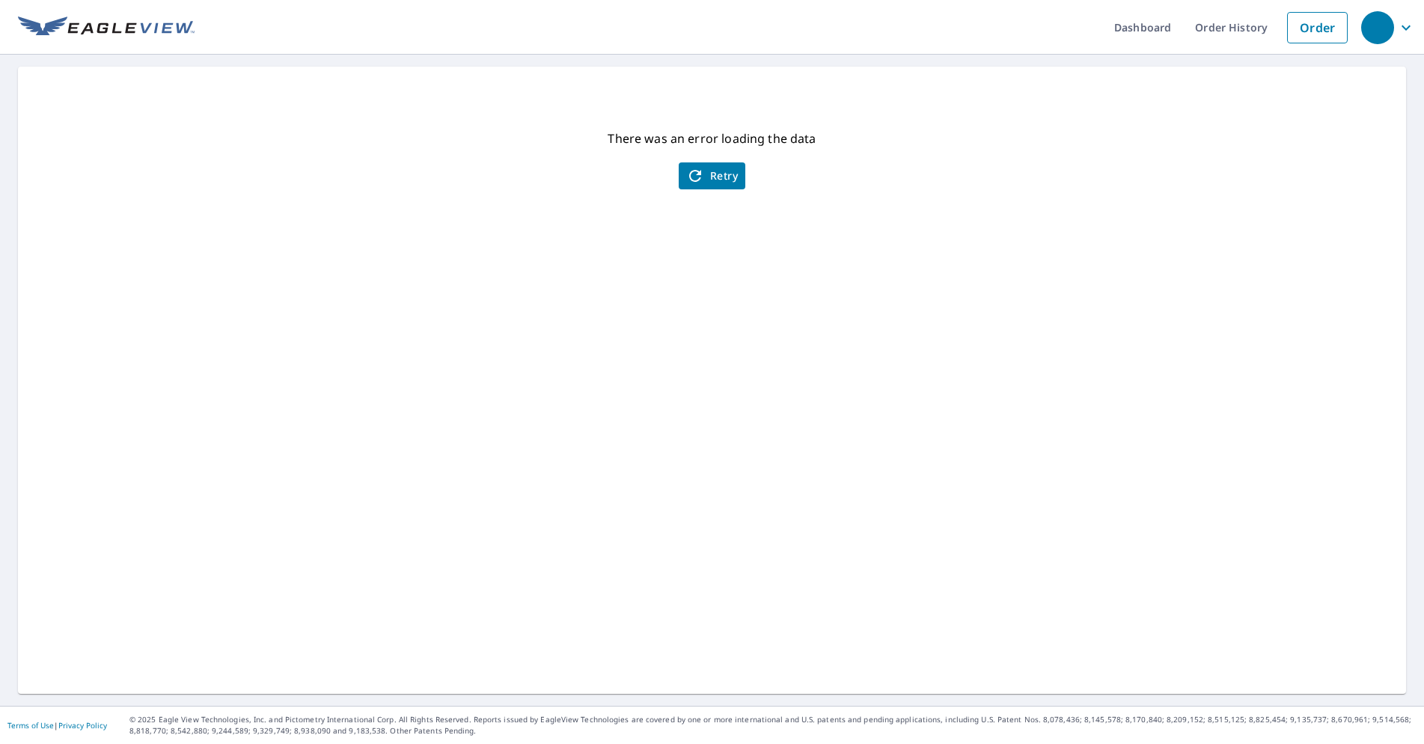
click at [726, 186] on button "Retry" at bounding box center [712, 175] width 67 height 27
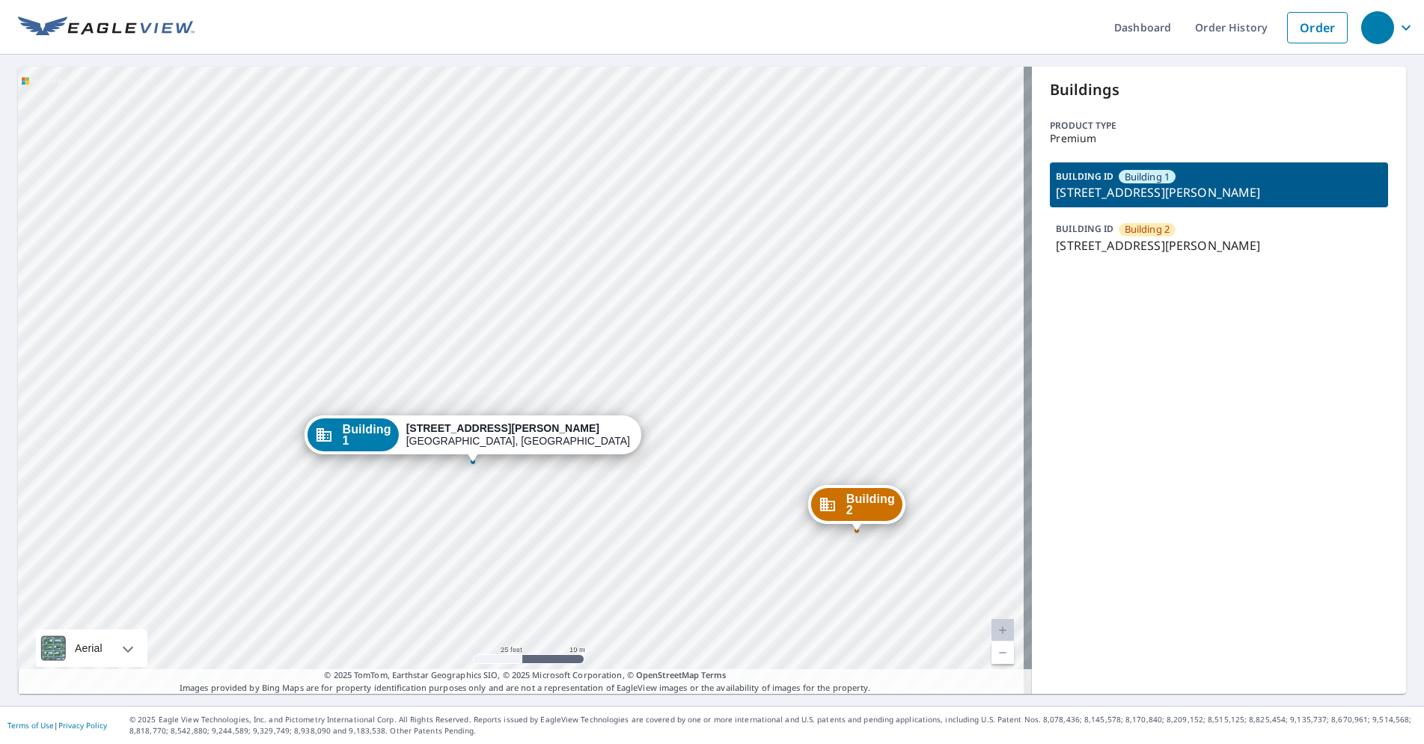
click at [276, 343] on div "Building 2 417 Holcomb Street Springdale, AR 72764 Building 1 417 Holcomb Stree…" at bounding box center [525, 380] width 1014 height 627
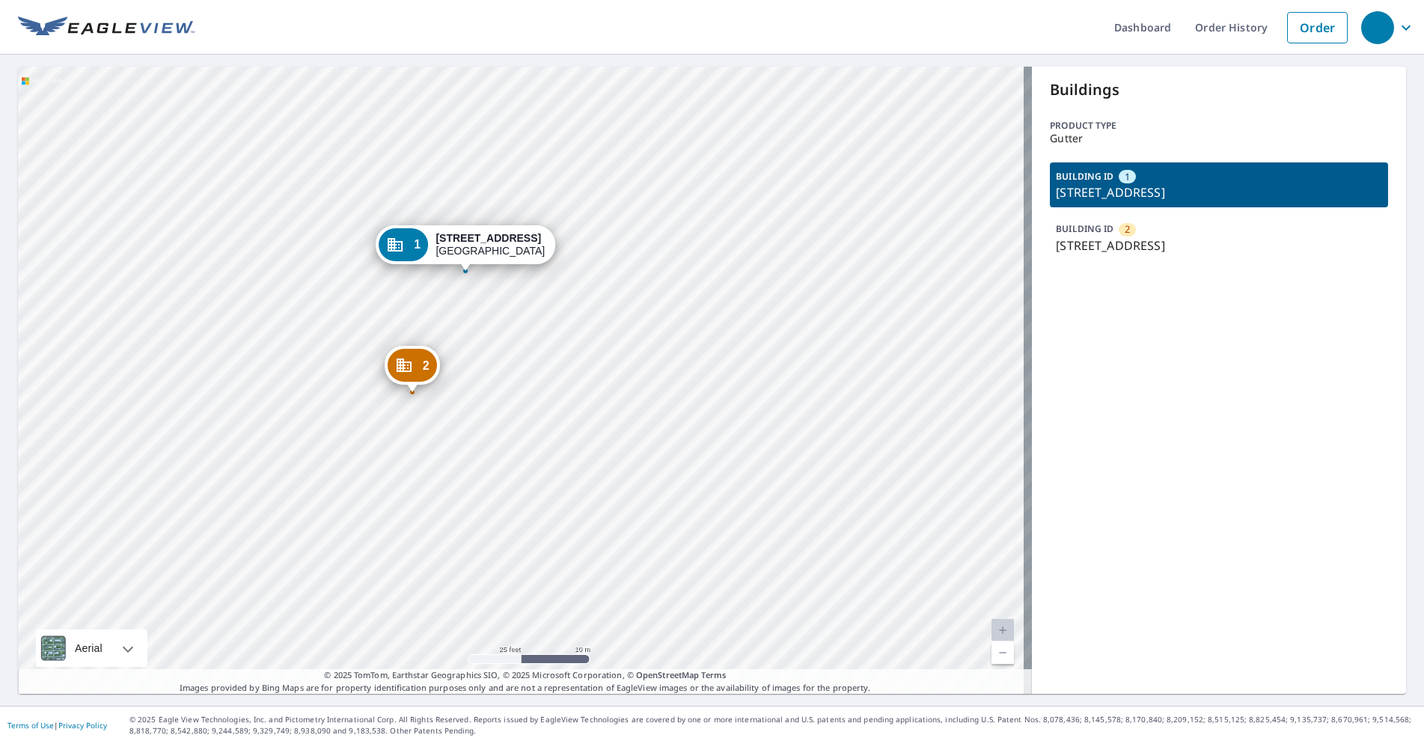
click at [536, 367] on div "2 305 S Page St Stoughton, WI 53589 1 277 W Main St Stoughton, WI 53589" at bounding box center [525, 380] width 1014 height 627
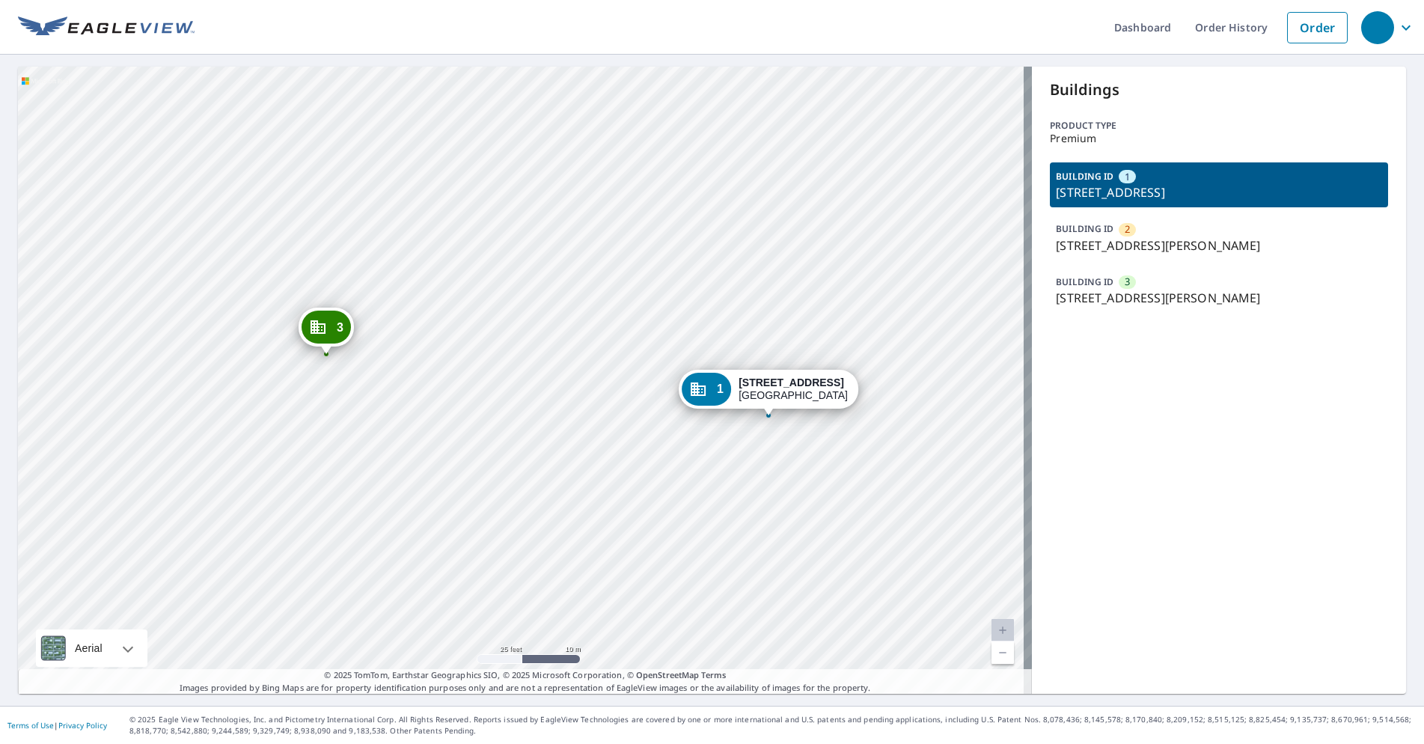
click at [307, 39] on ul "Dashboard Order History Order" at bounding box center [775, 27] width 1160 height 55
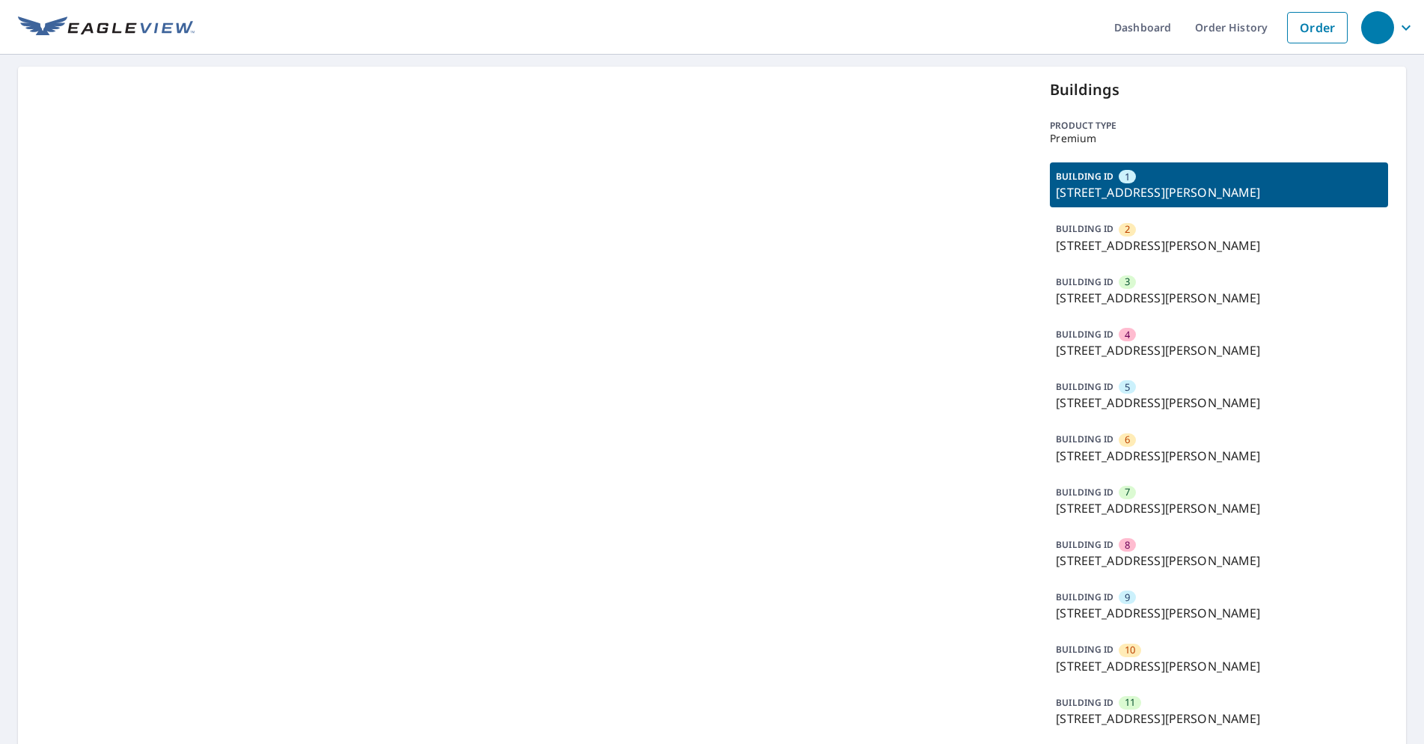
click at [1095, 494] on p "BUILDING ID" at bounding box center [1085, 492] width 58 height 13
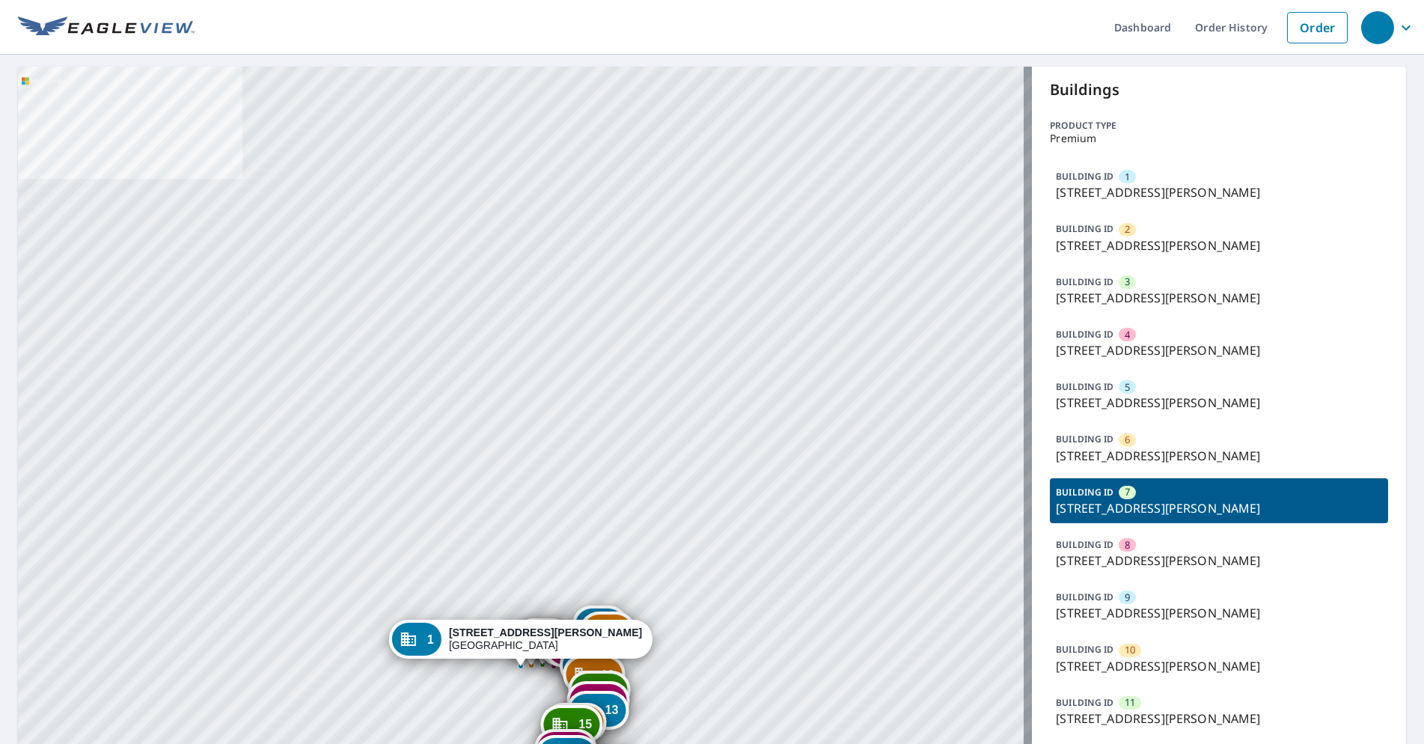
click at [1081, 495] on p "BUILDING ID" at bounding box center [1085, 492] width 58 height 13
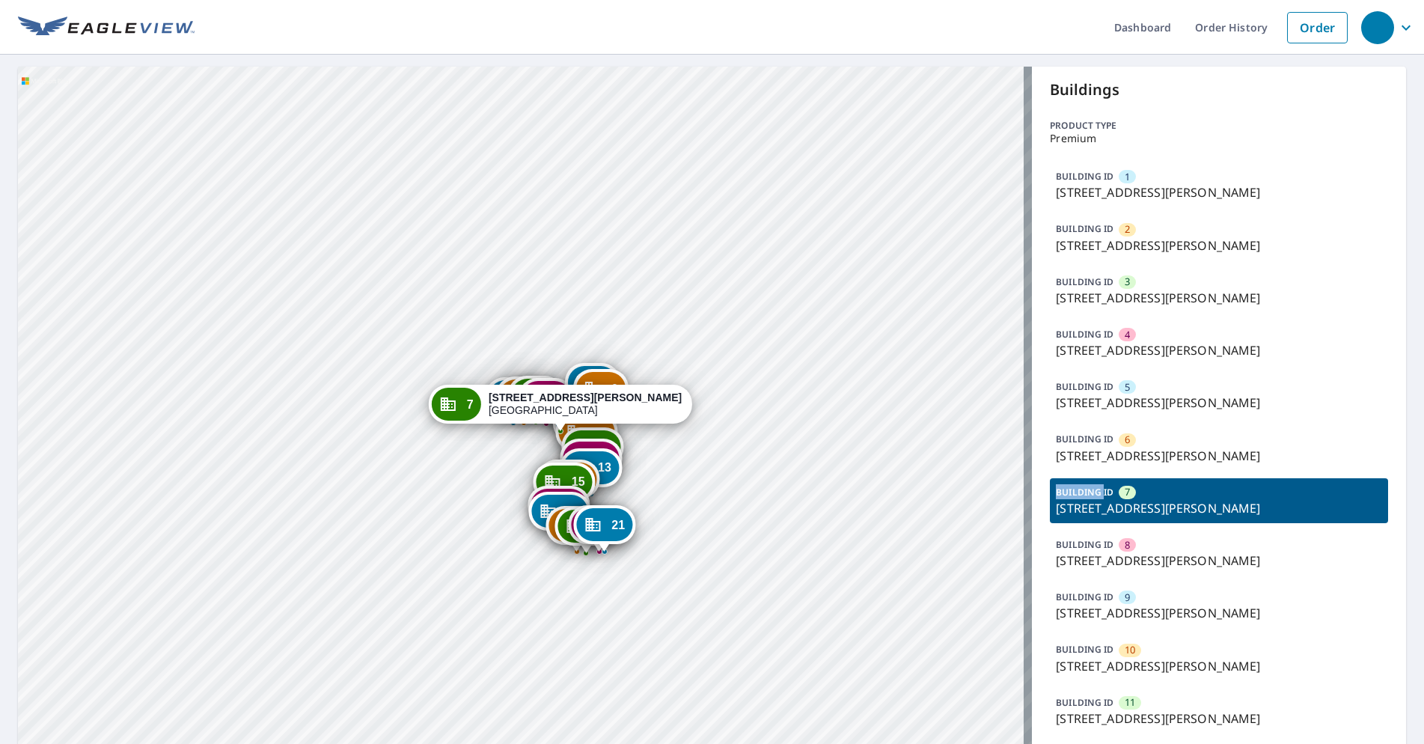
drag, startPoint x: 688, startPoint y: 511, endPoint x: 685, endPoint y: 390, distance: 121.2
click at [688, 387] on div "1 [STREET_ADDRESS][PERSON_NAME] 2 [STREET_ADDRESS][PERSON_NAME] 3 [STREET_ADDRE…" at bounding box center [525, 669] width 1014 height 1204
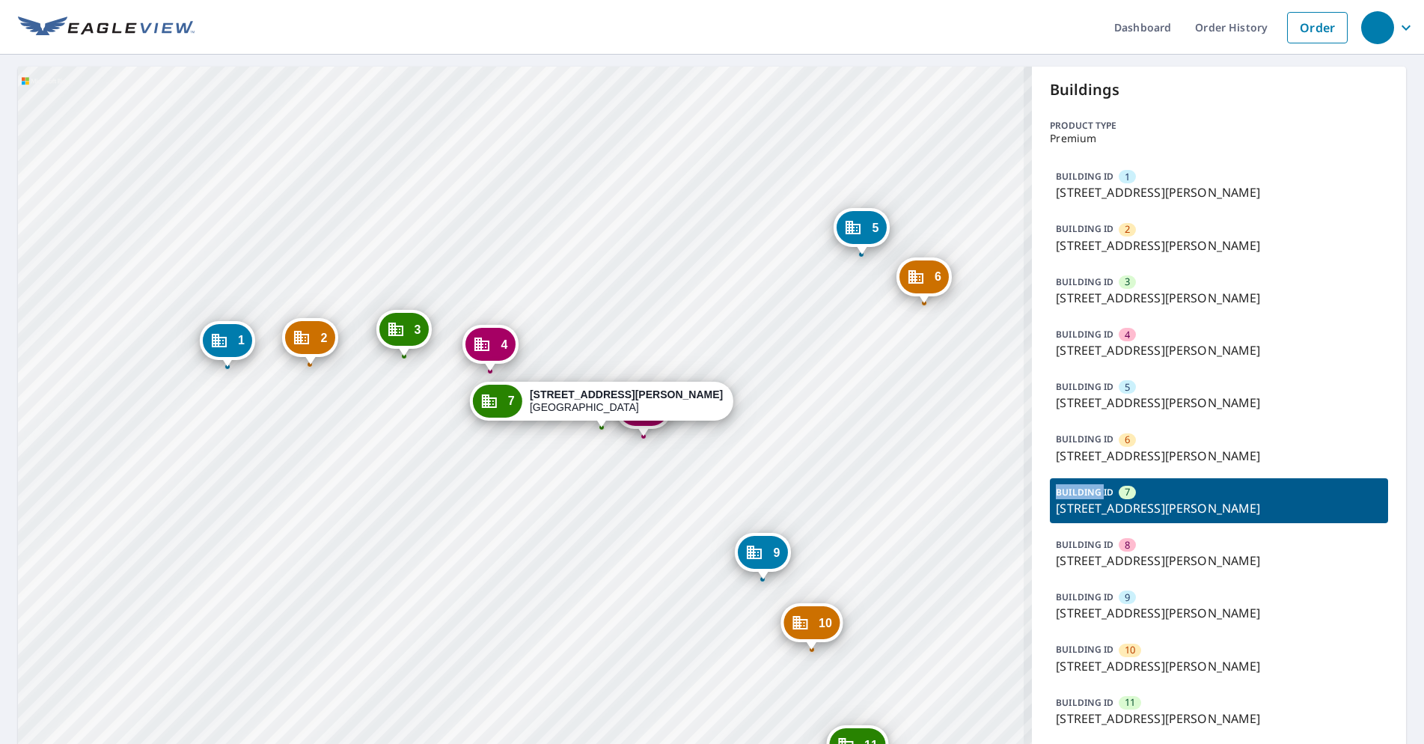
click at [635, 425] on div "7 [STREET_ADDRESS][PERSON_NAME]" at bounding box center [601, 405] width 263 height 46
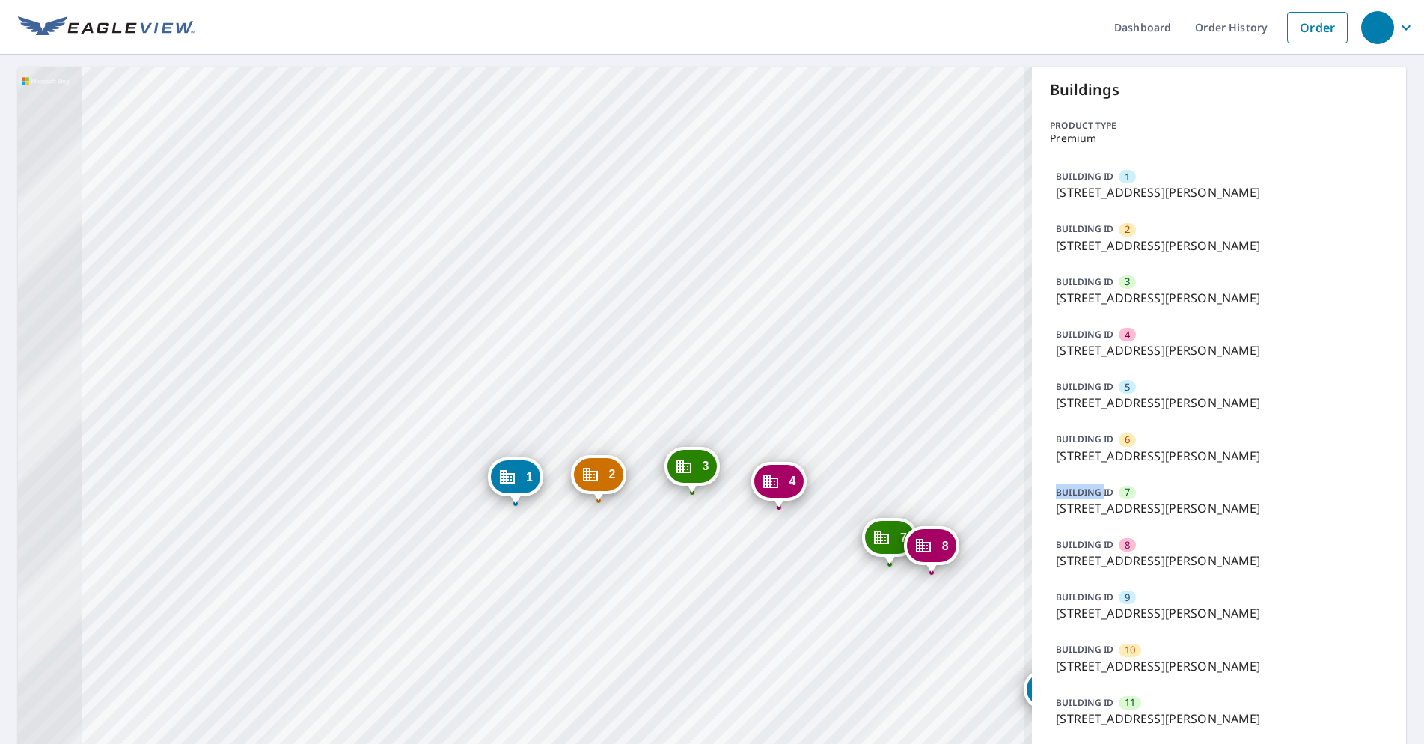
drag, startPoint x: 732, startPoint y: 471, endPoint x: 688, endPoint y: 274, distance: 202.4
click at [688, 274] on div "2 [GEOGRAPHIC_DATA][PERSON_NAME] 3 [STREET_ADDRESS][PERSON_NAME] 4 [GEOGRAPHIC_…" at bounding box center [525, 669] width 1014 height 1204
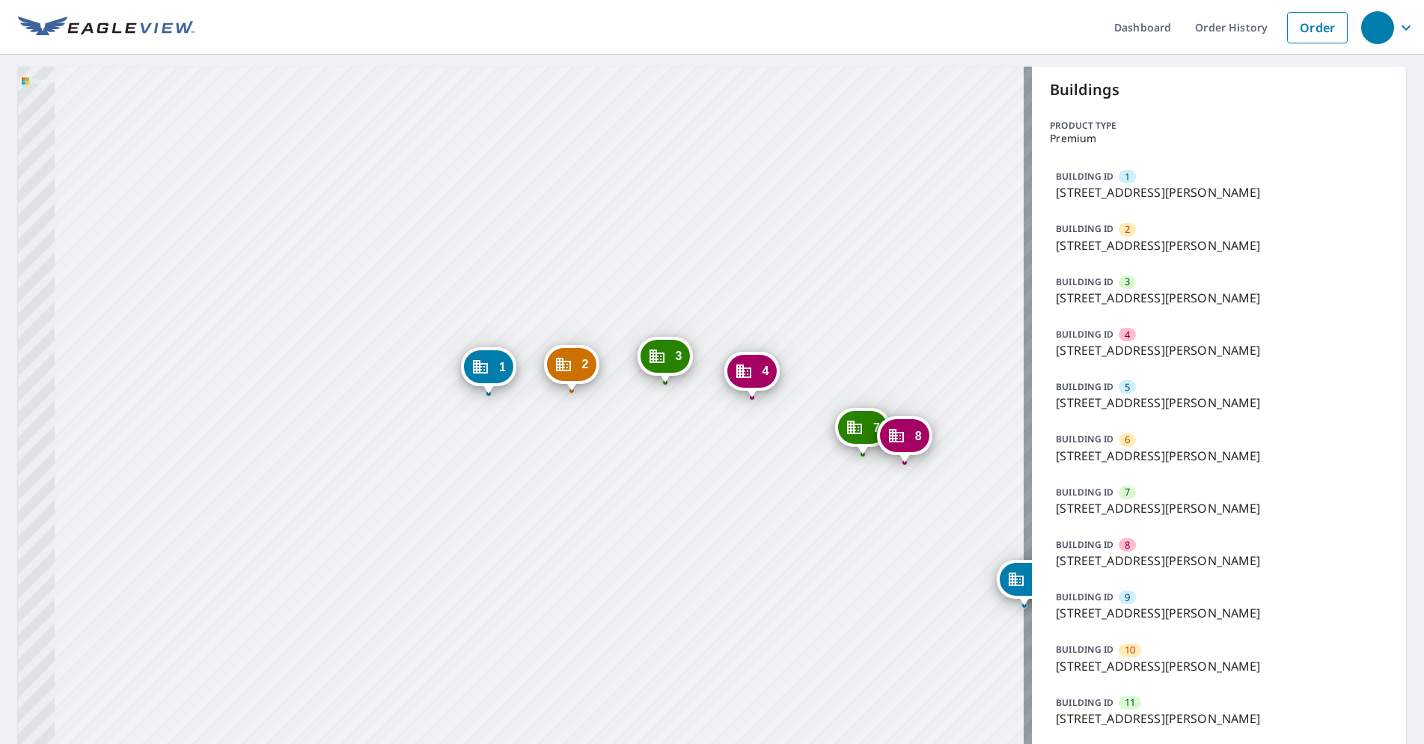
click at [1068, 505] on p "[STREET_ADDRESS][PERSON_NAME]" at bounding box center [1219, 508] width 326 height 18
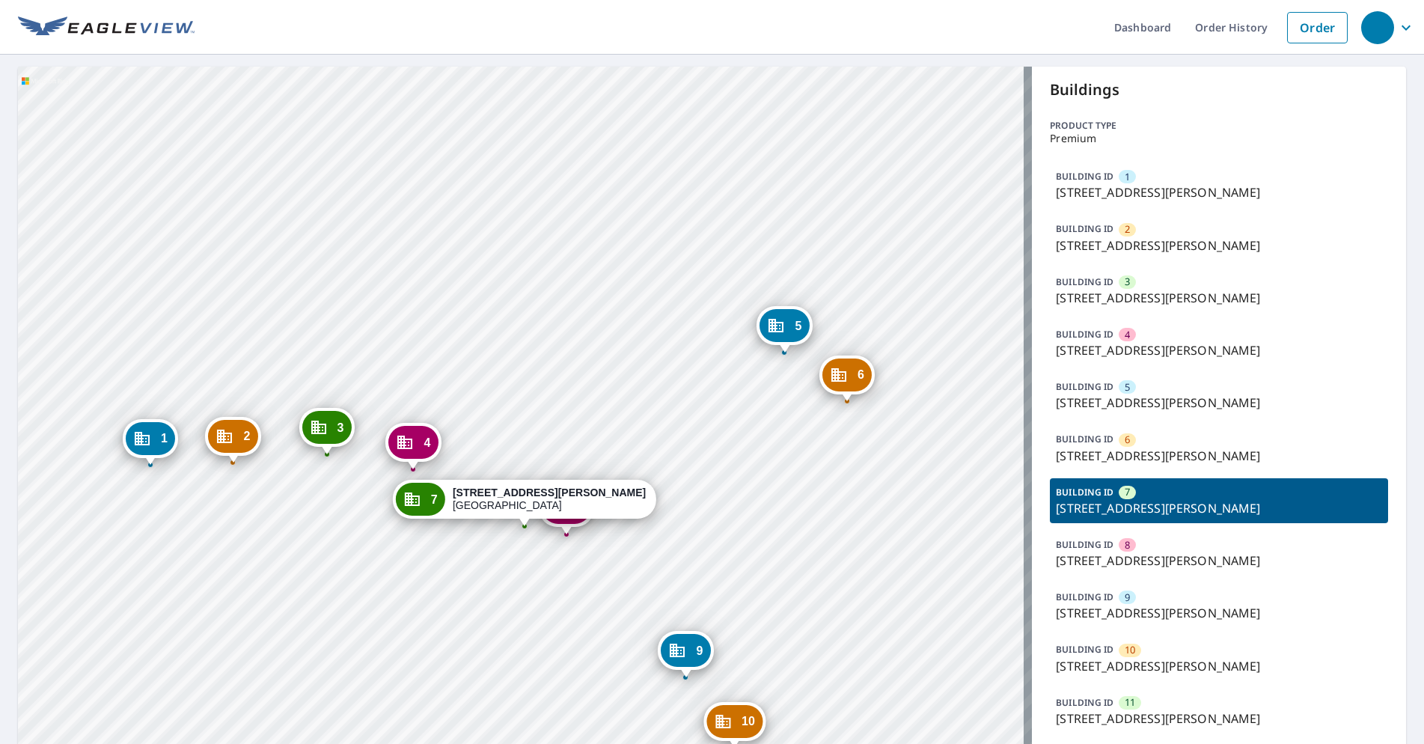
drag, startPoint x: 593, startPoint y: 448, endPoint x: 593, endPoint y: 407, distance: 41.1
click at [593, 407] on div "1 [STREET_ADDRESS][PERSON_NAME] 2 [STREET_ADDRESS][PERSON_NAME] 3 [STREET_ADDRE…" at bounding box center [525, 669] width 1014 height 1204
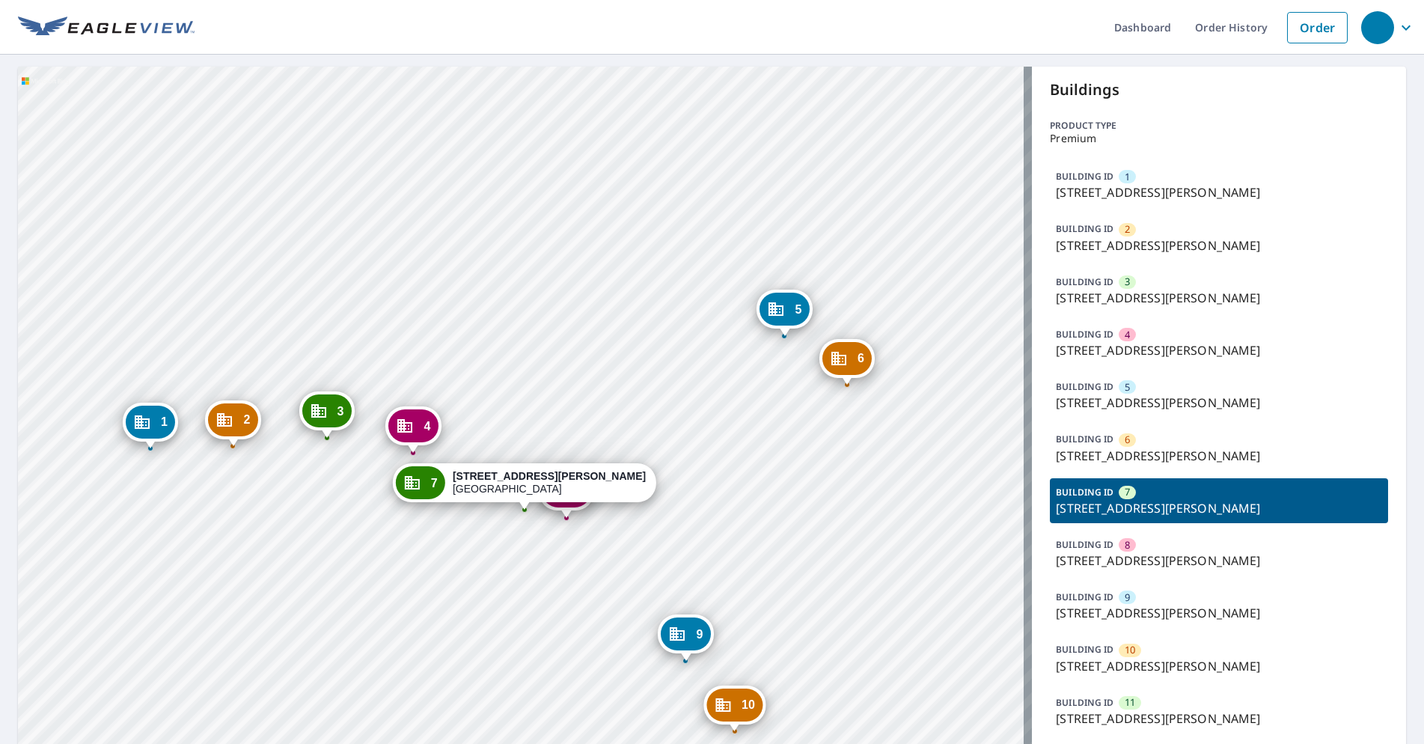
click at [563, 520] on div "8 [STREET_ADDRESS][PERSON_NAME]" at bounding box center [566, 518] width 6 height 6
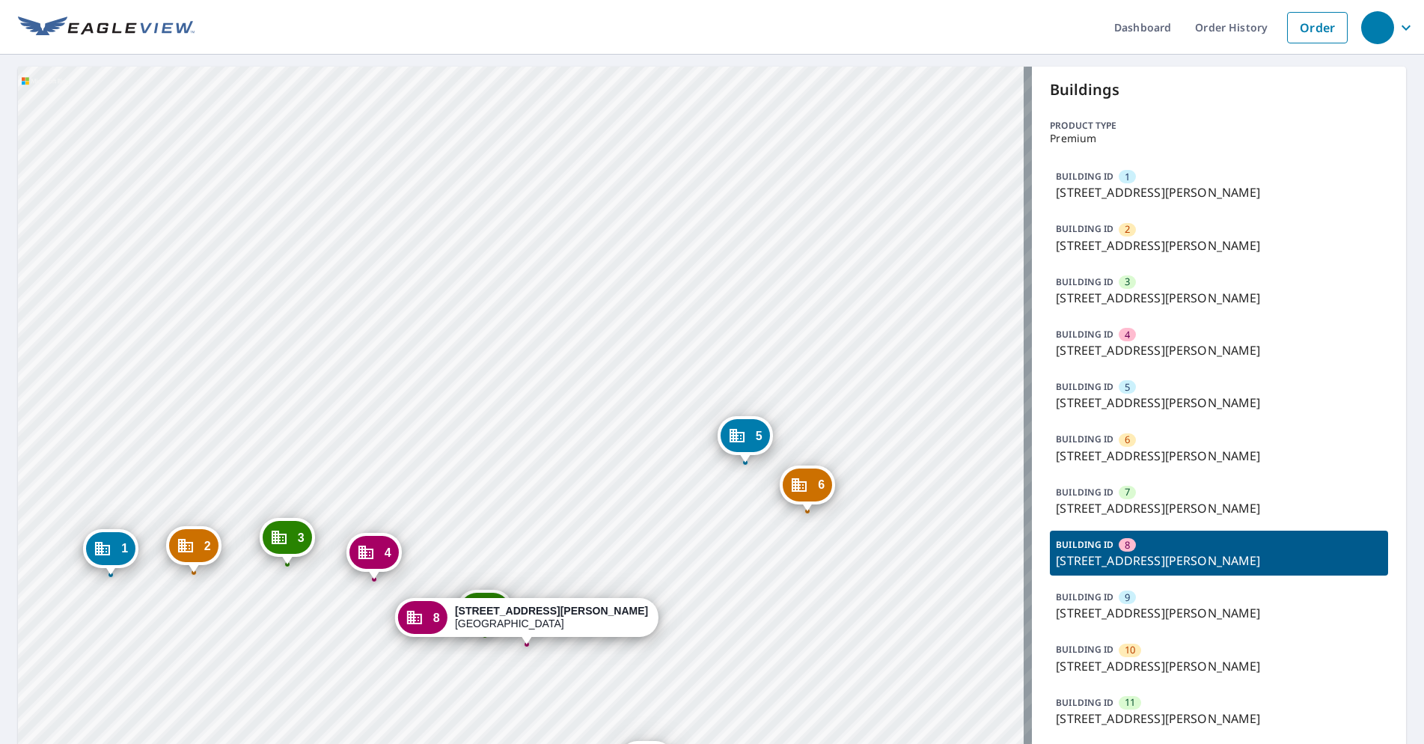
drag, startPoint x: 580, startPoint y: 502, endPoint x: 595, endPoint y: 454, distance: 50.2
click at [595, 454] on div "1 [STREET_ADDRESS][PERSON_NAME] 2 [STREET_ADDRESS][PERSON_NAME] 3 [STREET_ADDRE…" at bounding box center [525, 669] width 1014 height 1204
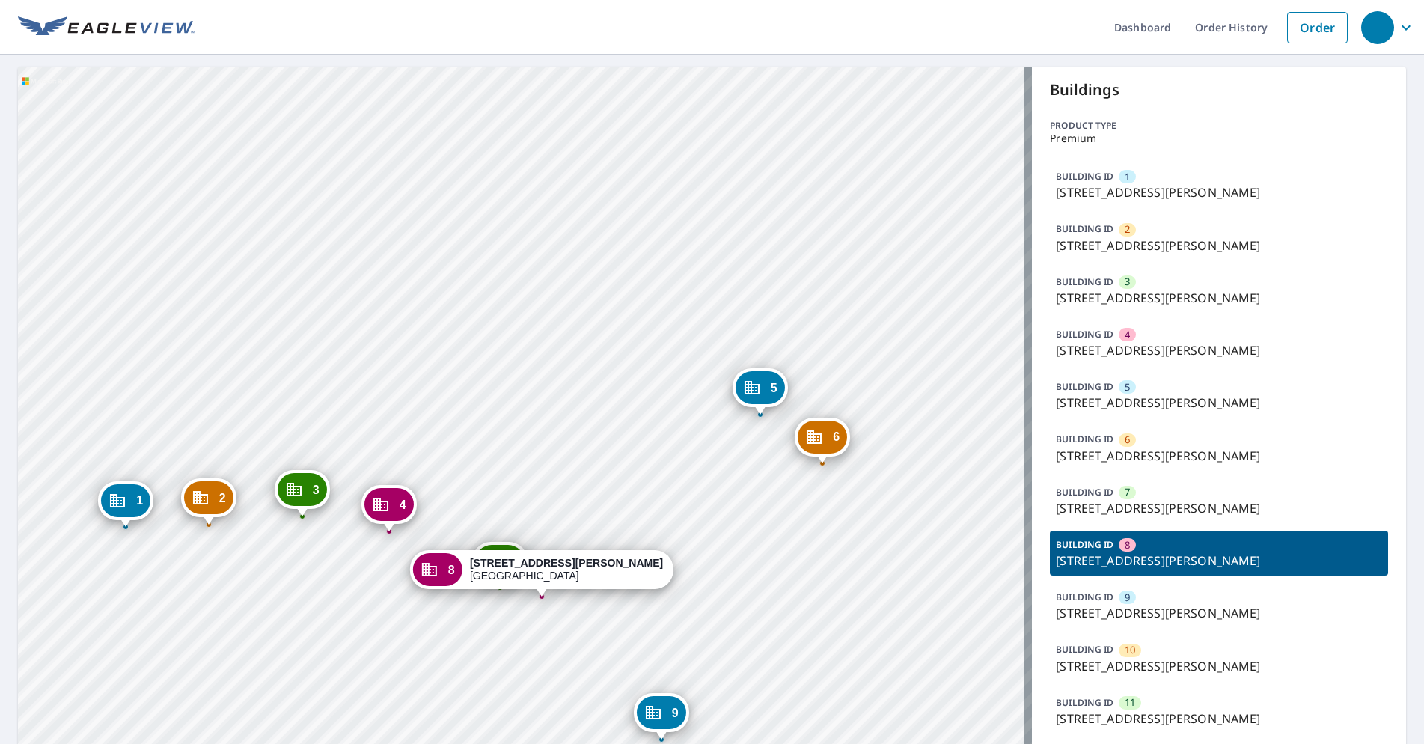
click at [451, 21] on ul "Dashboard Order History Order" at bounding box center [775, 27] width 1160 height 55
